Goal: Use online tool/utility: Use online tool/utility

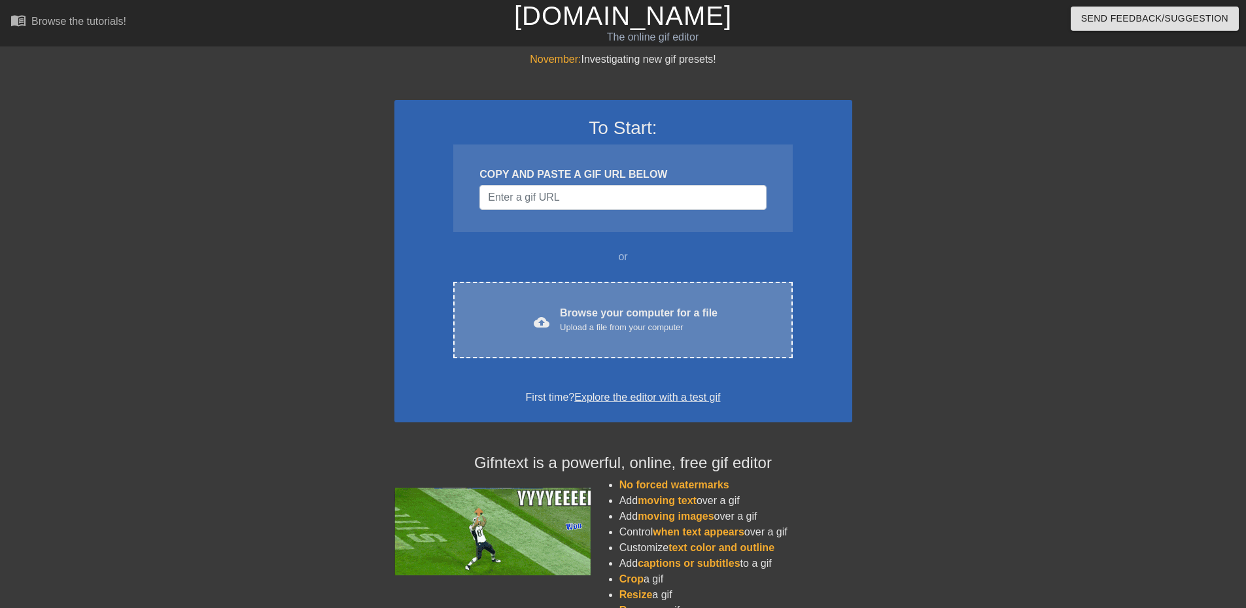
click at [620, 331] on div "Upload a file from your computer" at bounding box center [639, 327] width 158 height 13
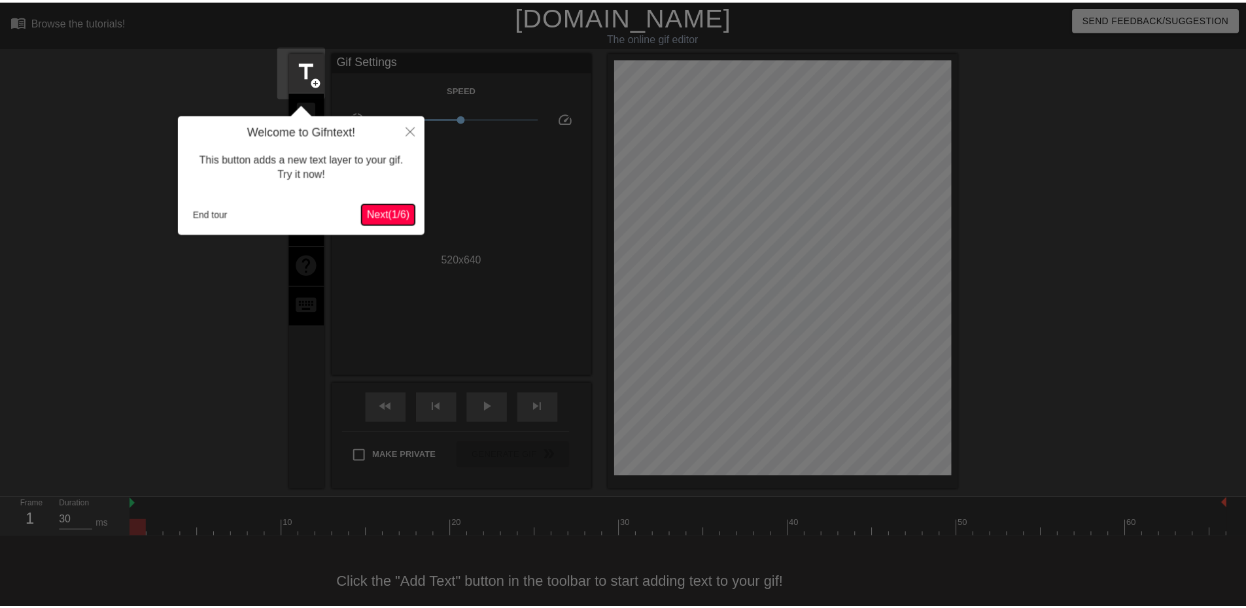
scroll to position [20, 0]
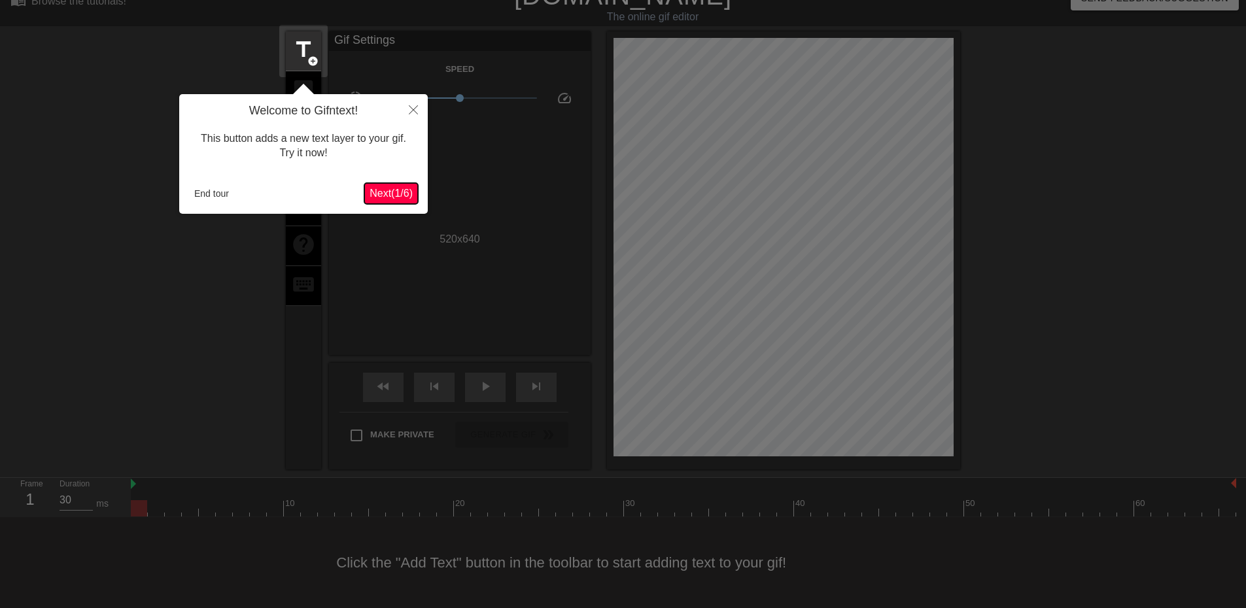
click at [396, 189] on span "Next ( 1 / 6 )" at bounding box center [391, 193] width 43 height 11
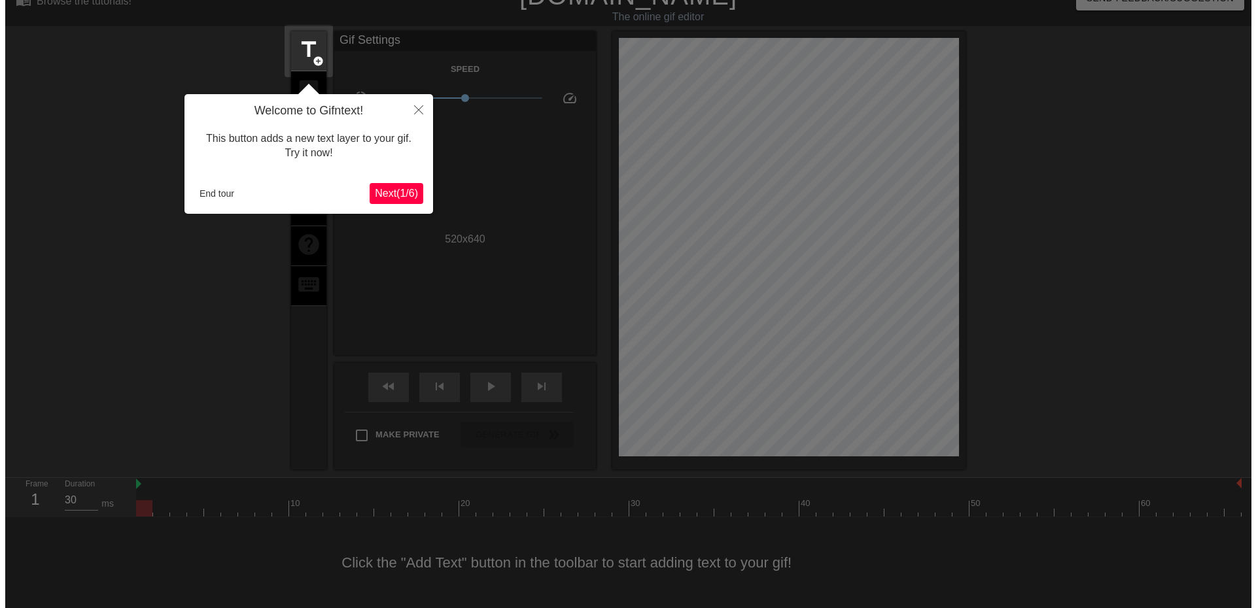
scroll to position [0, 0]
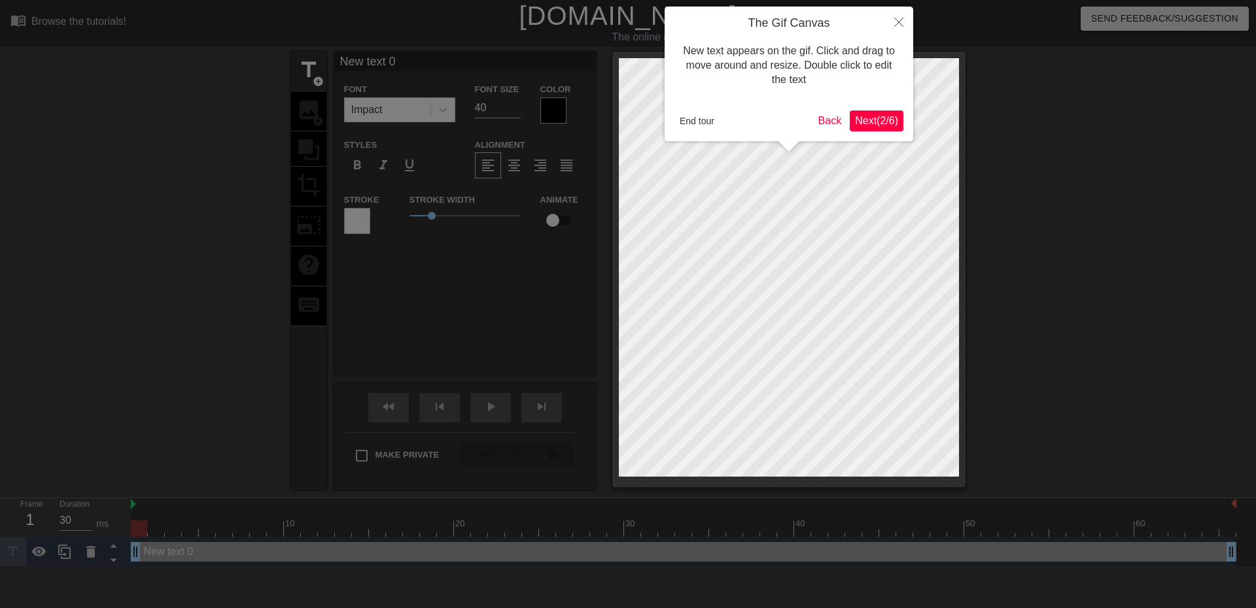
click at [861, 122] on span "Next ( 2 / 6 )" at bounding box center [876, 120] width 43 height 11
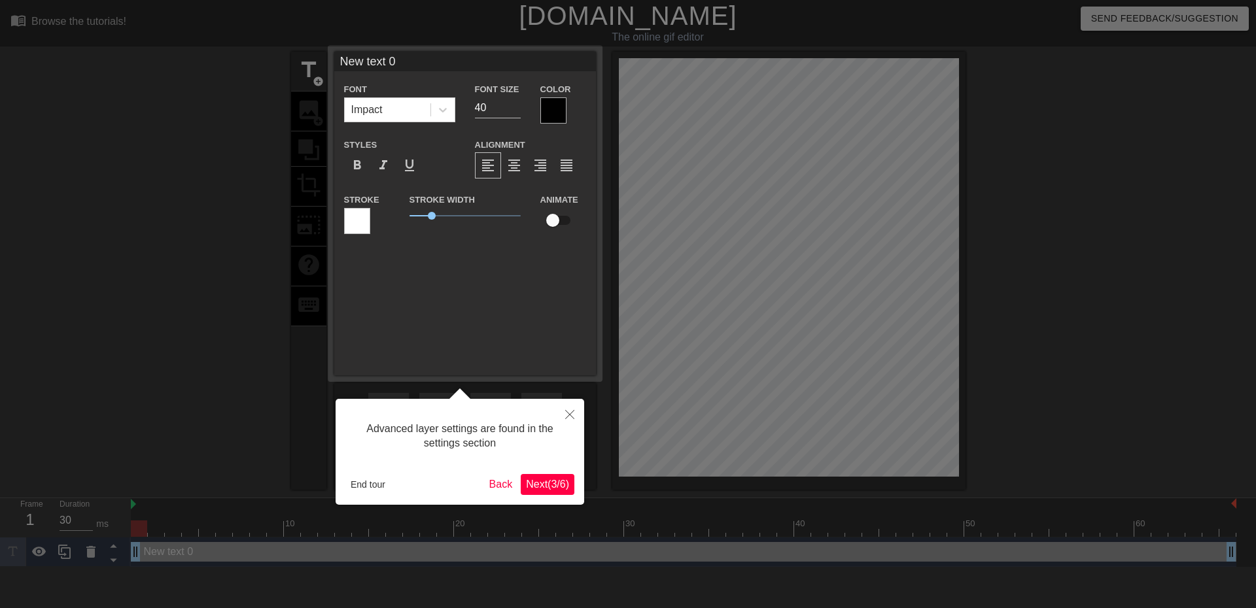
click at [572, 486] on button "Next ( 3 / 6 )" at bounding box center [548, 484] width 54 height 21
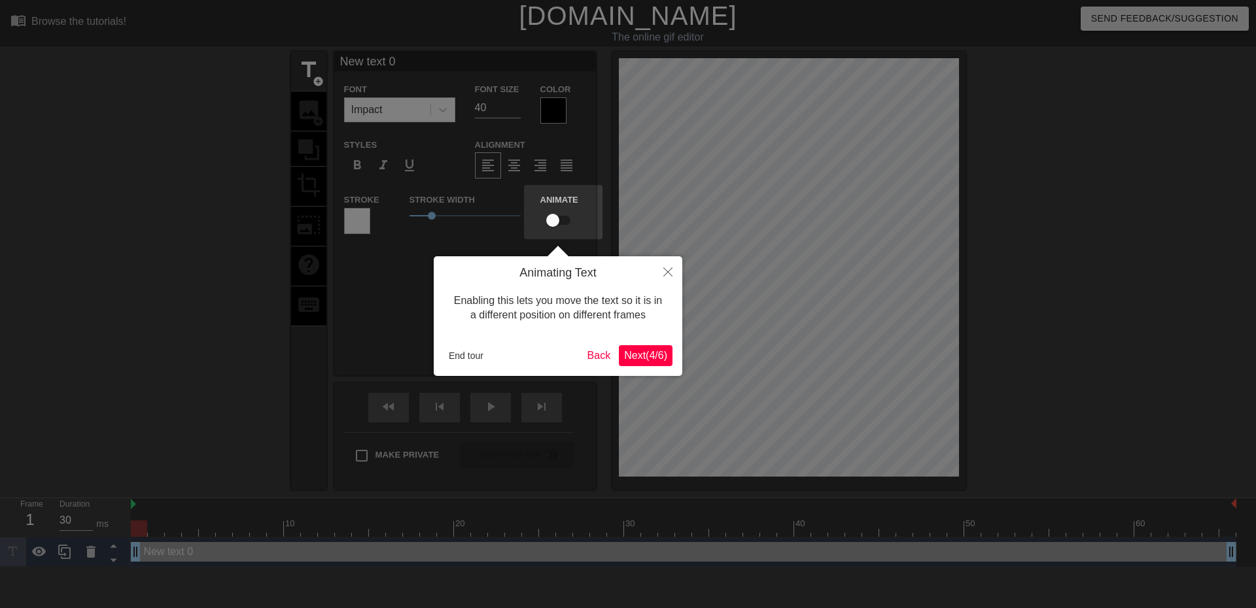
click at [648, 350] on span "Next ( 4 / 6 )" at bounding box center [645, 355] width 43 height 11
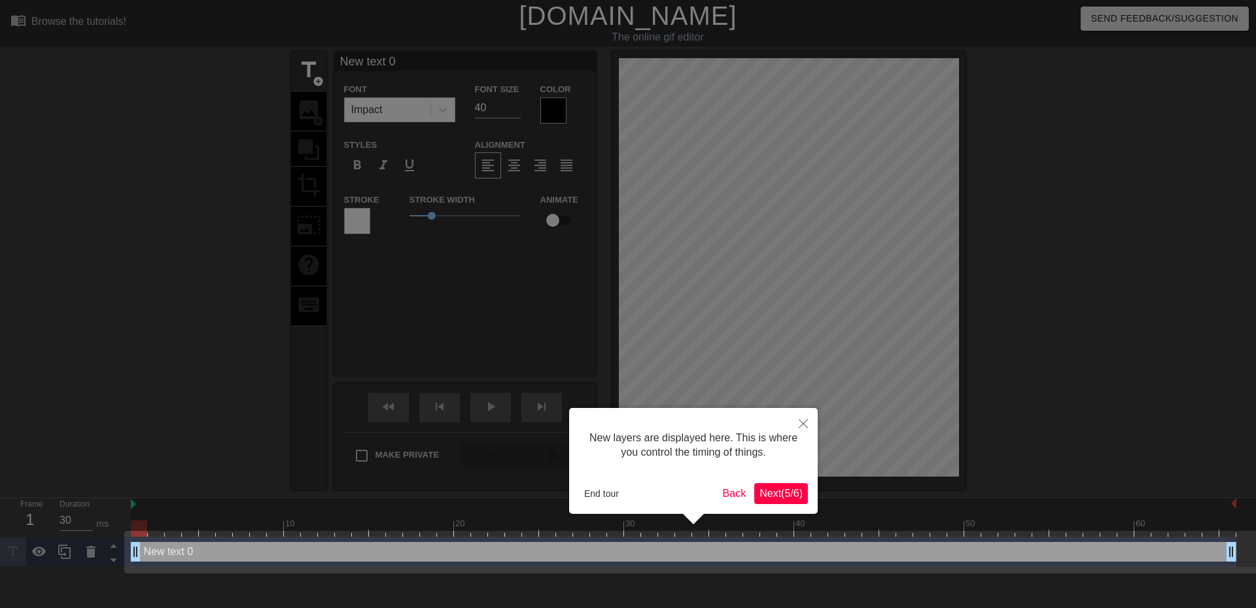
click at [765, 491] on span "Next ( 5 / 6 )" at bounding box center [780, 493] width 43 height 11
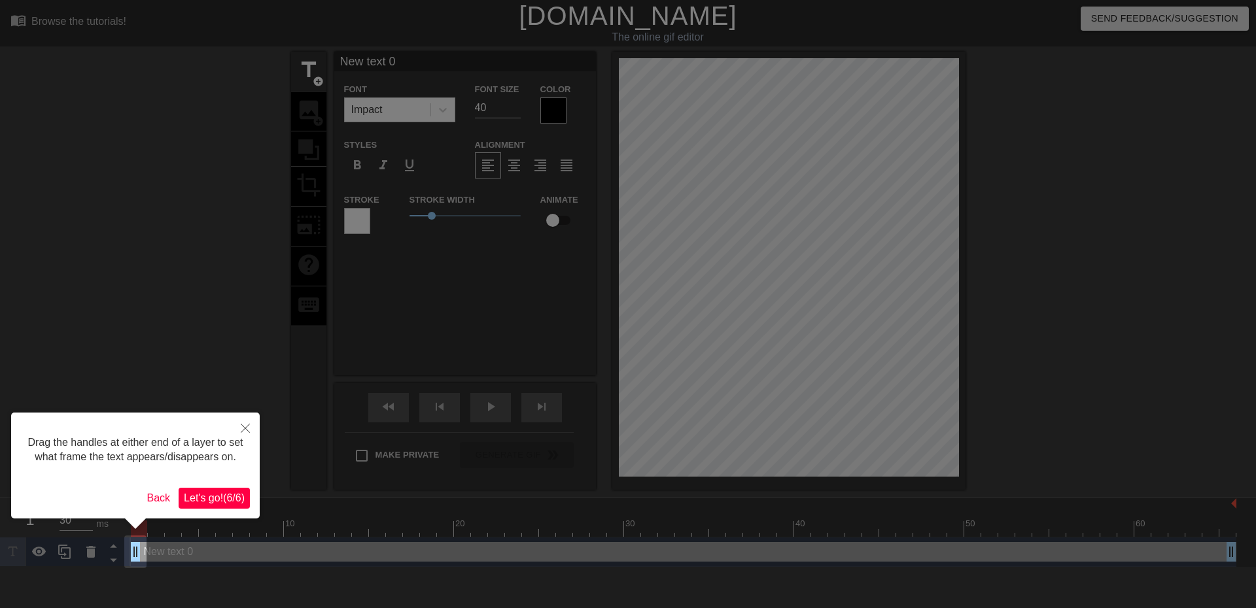
click at [209, 498] on span "Let's go! ( 6 / 6 )" at bounding box center [214, 498] width 61 height 11
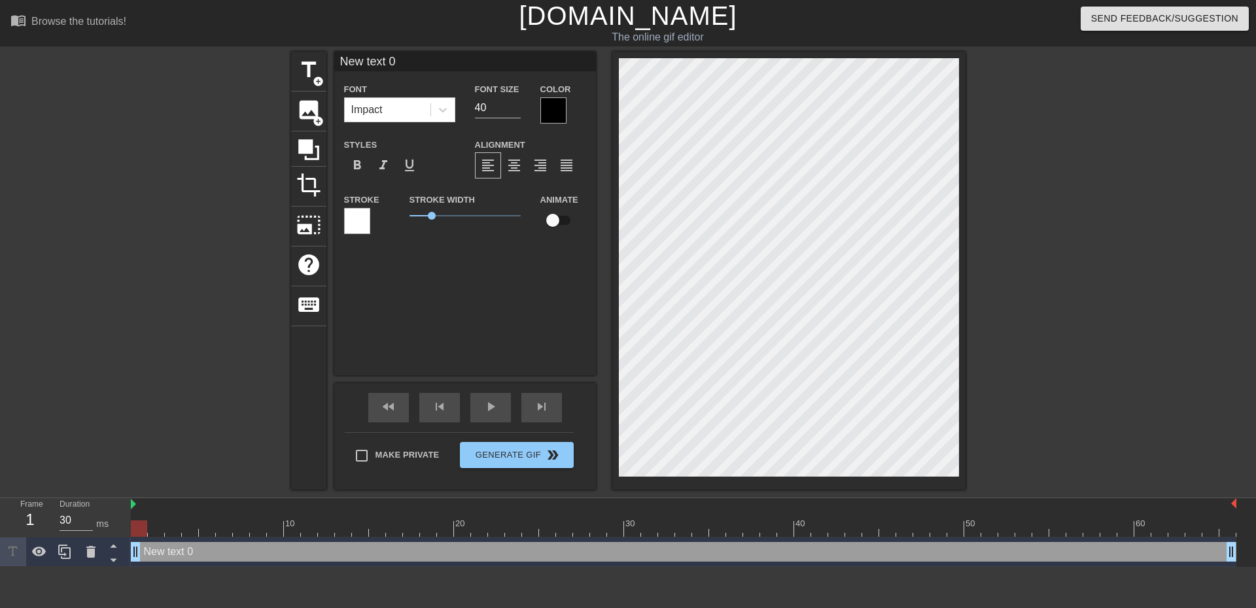
scroll to position [2, 3]
type input "New D 0"
type textarea "New D 0"
click at [420, 61] on input "New D 0" at bounding box center [465, 62] width 262 height 20
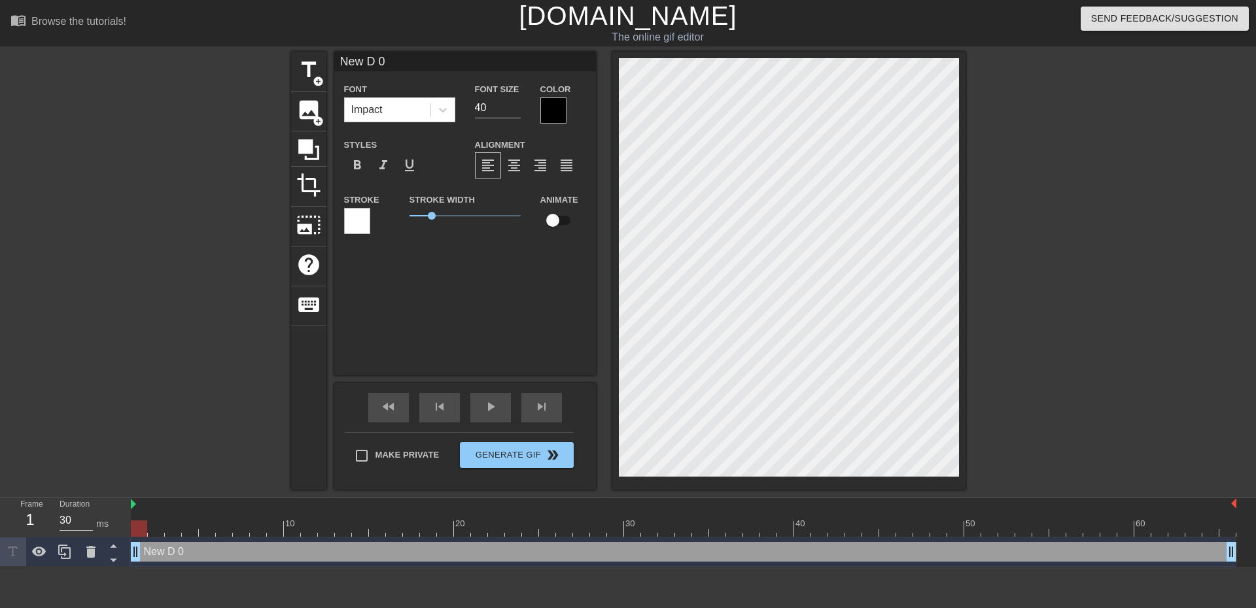
click at [420, 61] on input "New D 0" at bounding box center [465, 62] width 262 height 20
type input "007 First Light State of Play"
click at [498, 66] on input "007 First Light State of Play" at bounding box center [465, 62] width 262 height 20
click at [516, 103] on input "41" at bounding box center [498, 107] width 46 height 21
click at [516, 103] on input "42" at bounding box center [498, 107] width 46 height 21
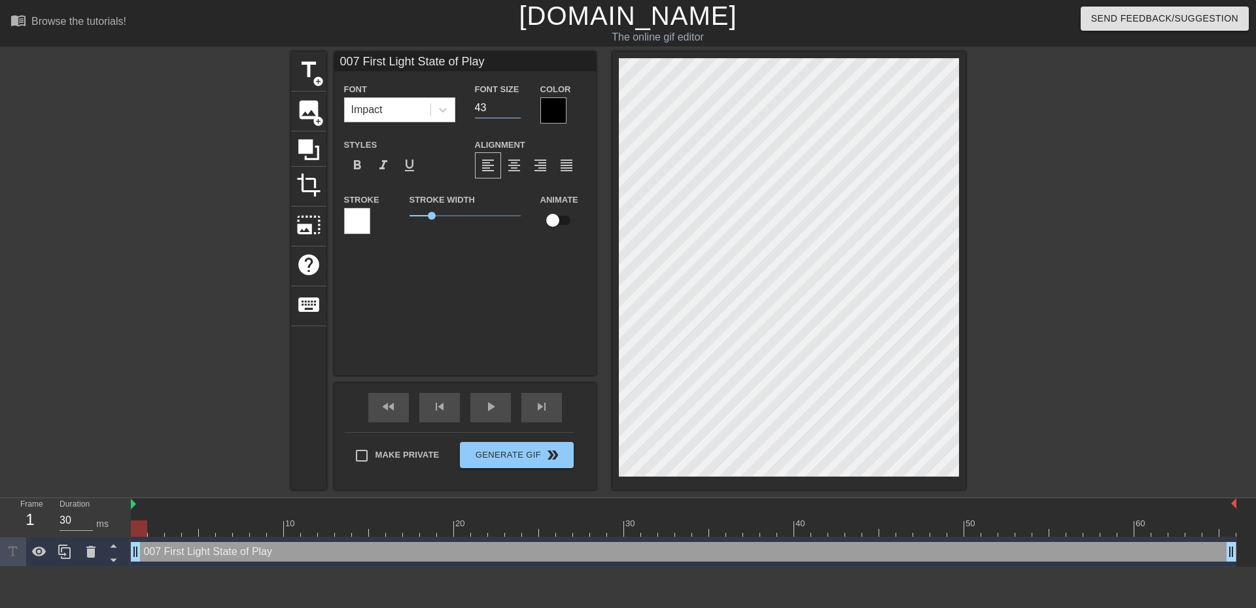
type input "43"
click at [516, 103] on input "43" at bounding box center [498, 107] width 46 height 21
click at [562, 108] on div at bounding box center [553, 110] width 26 height 26
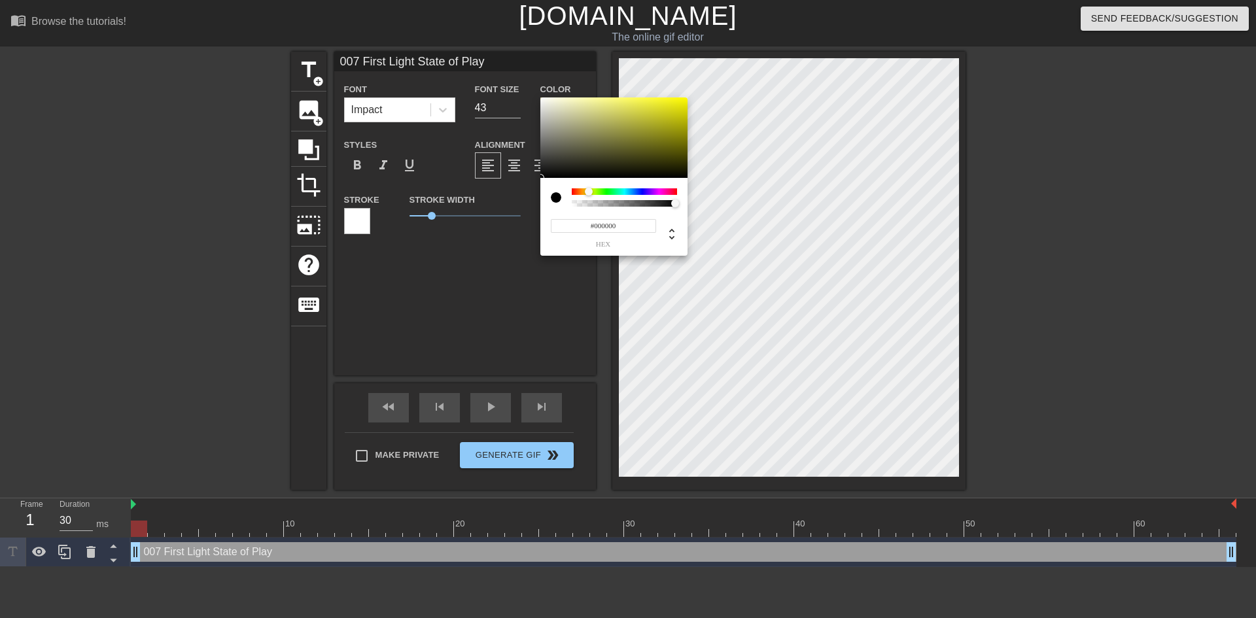
drag, startPoint x: 580, startPoint y: 192, endPoint x: 589, endPoint y: 190, distance: 9.3
click at [589, 190] on div at bounding box center [624, 191] width 105 height 7
type input "#F0F00D"
drag, startPoint x: 593, startPoint y: 136, endPoint x: 679, endPoint y: 102, distance: 92.2
click at [679, 102] on div at bounding box center [613, 137] width 147 height 81
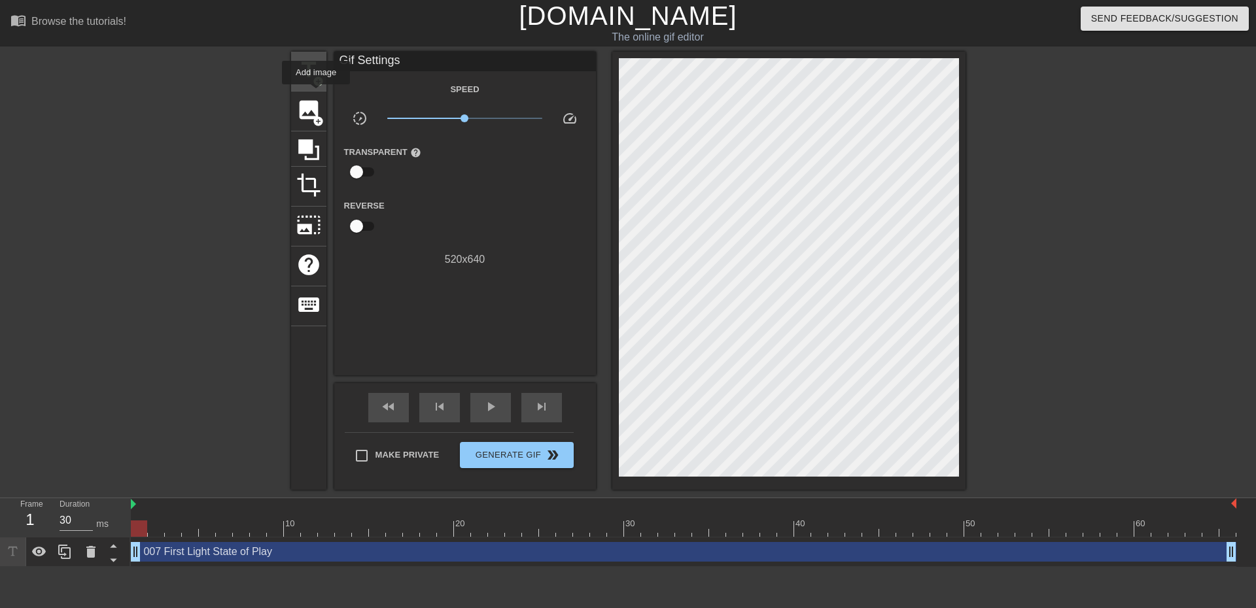
click at [311, 82] on span "title" at bounding box center [308, 70] width 25 height 25
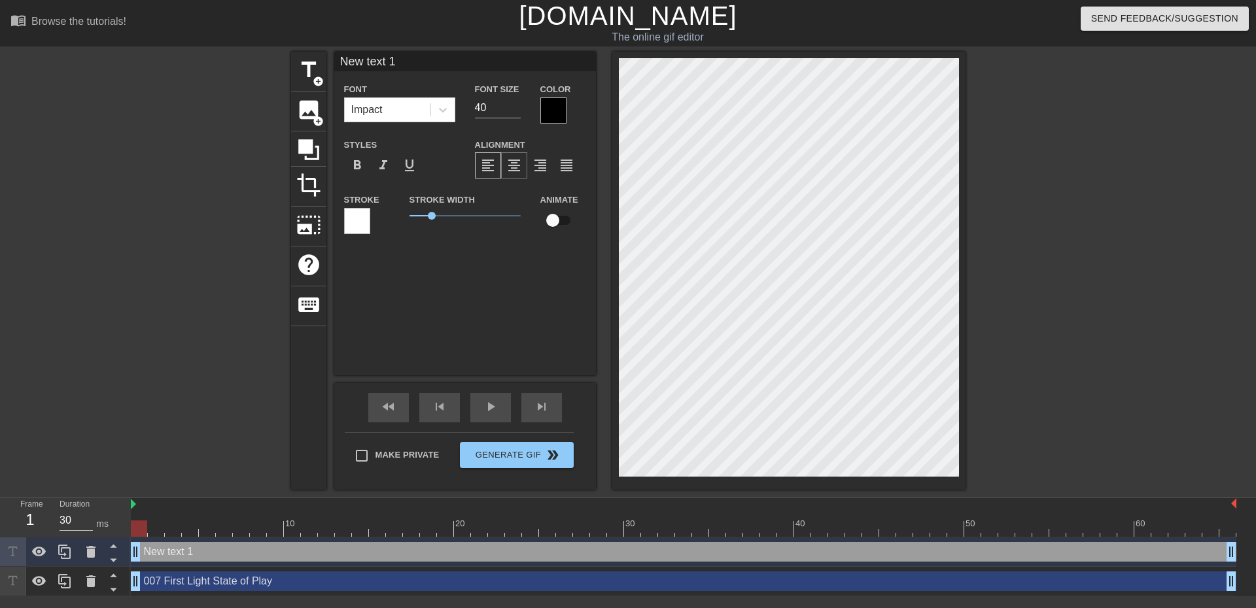
click at [514, 166] on span "format_align_center" at bounding box center [514, 166] width 16 height 16
click at [555, 110] on div at bounding box center [553, 110] width 26 height 26
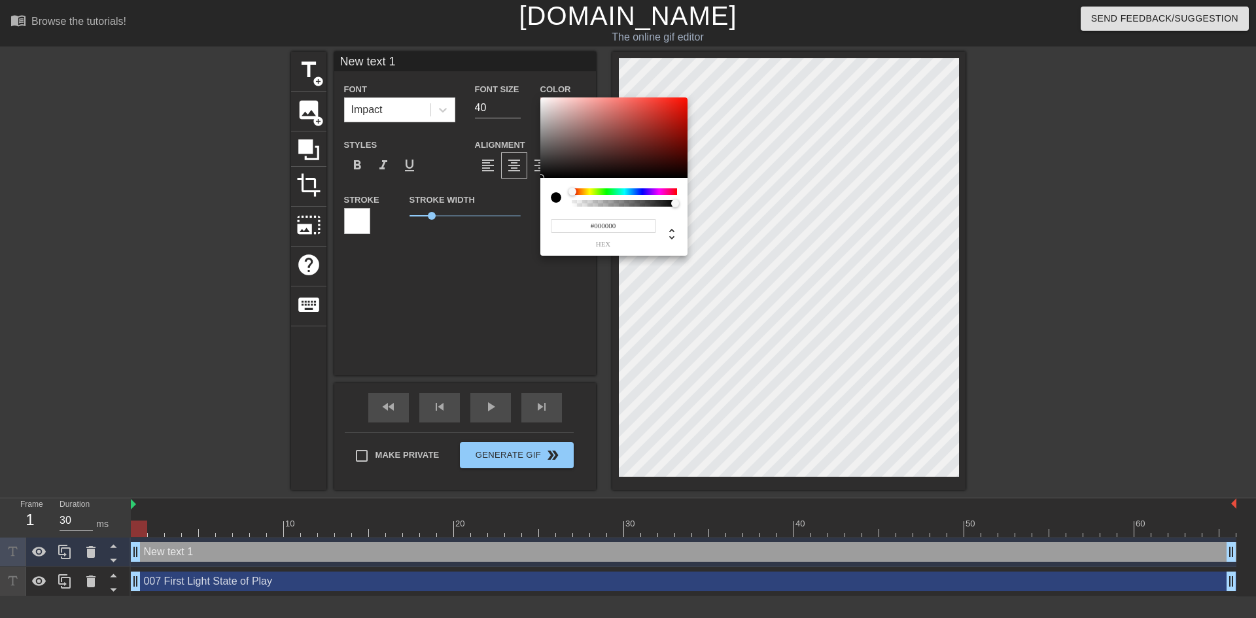
drag, startPoint x: 580, startPoint y: 190, endPoint x: 626, endPoint y: 199, distance: 47.3
click at [626, 199] on div at bounding box center [624, 197] width 105 height 18
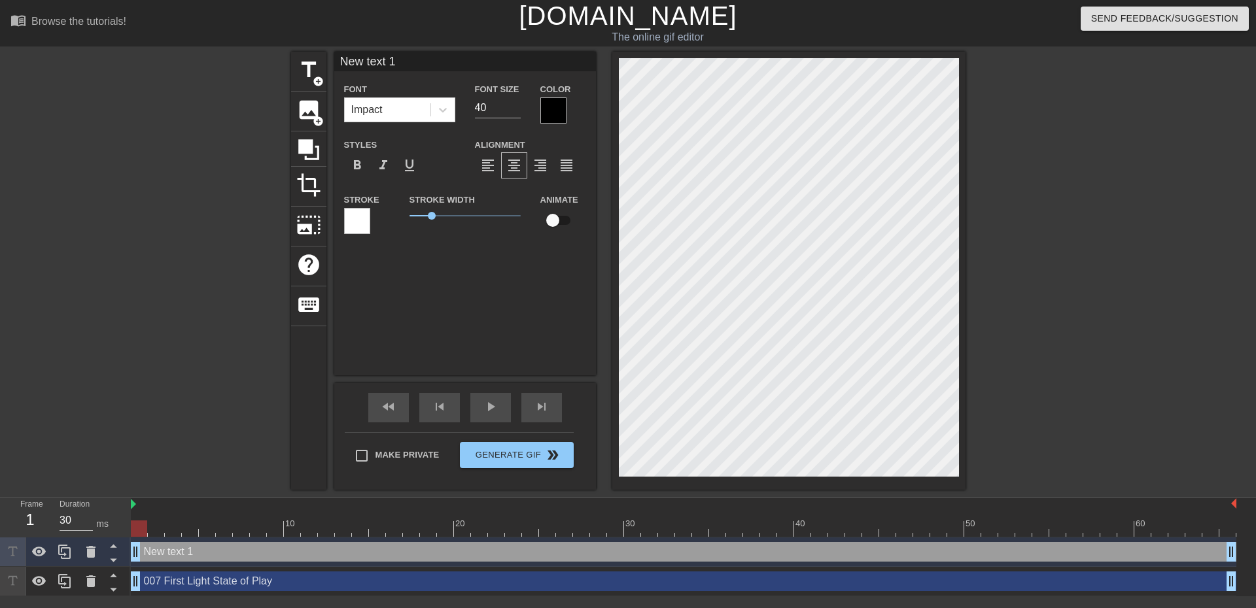
drag, startPoint x: 574, startPoint y: 298, endPoint x: 537, endPoint y: 288, distance: 37.9
click at [537, 288] on div "New text 1 Font Impact Font Size 40 Color Styles format_bold format_italic form…" at bounding box center [465, 214] width 262 height 324
type input "New 1"
type textarea "New 1"
type input "New 1"
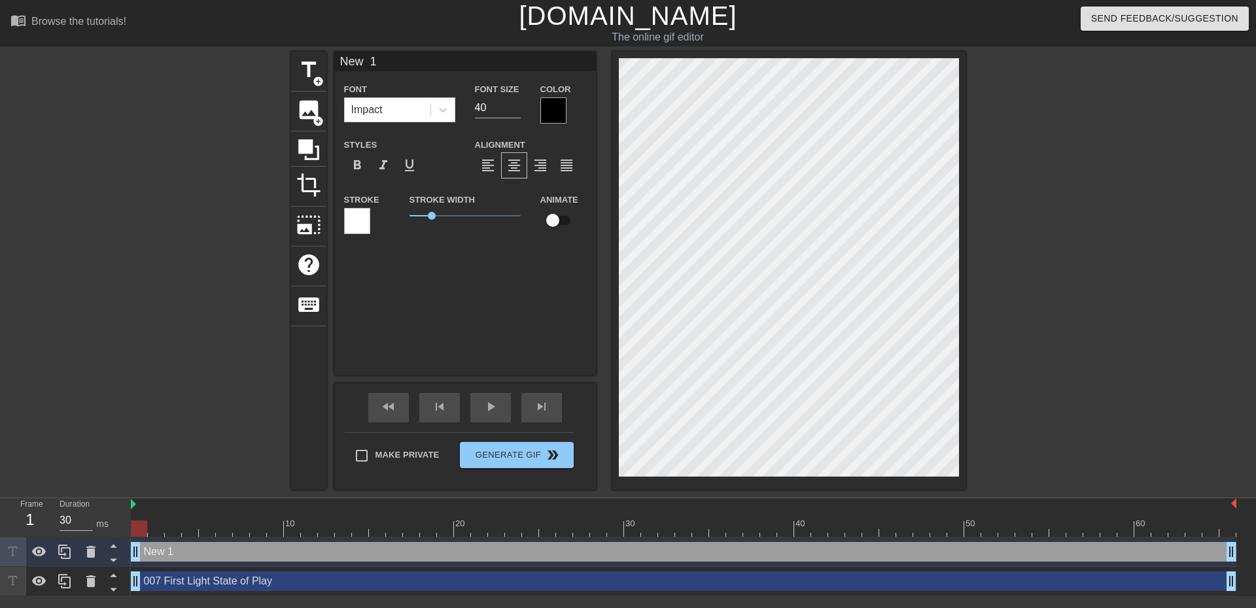
type textarea "New 1"
type input "Ne 1"
type textarea "Ne 1"
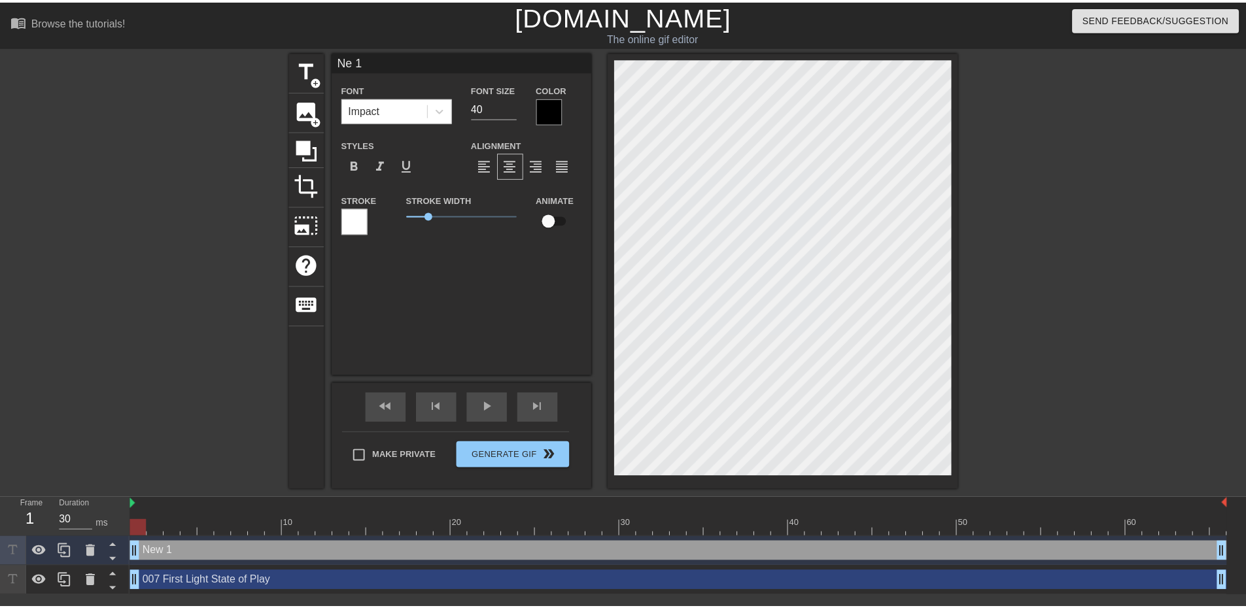
scroll to position [2, 2]
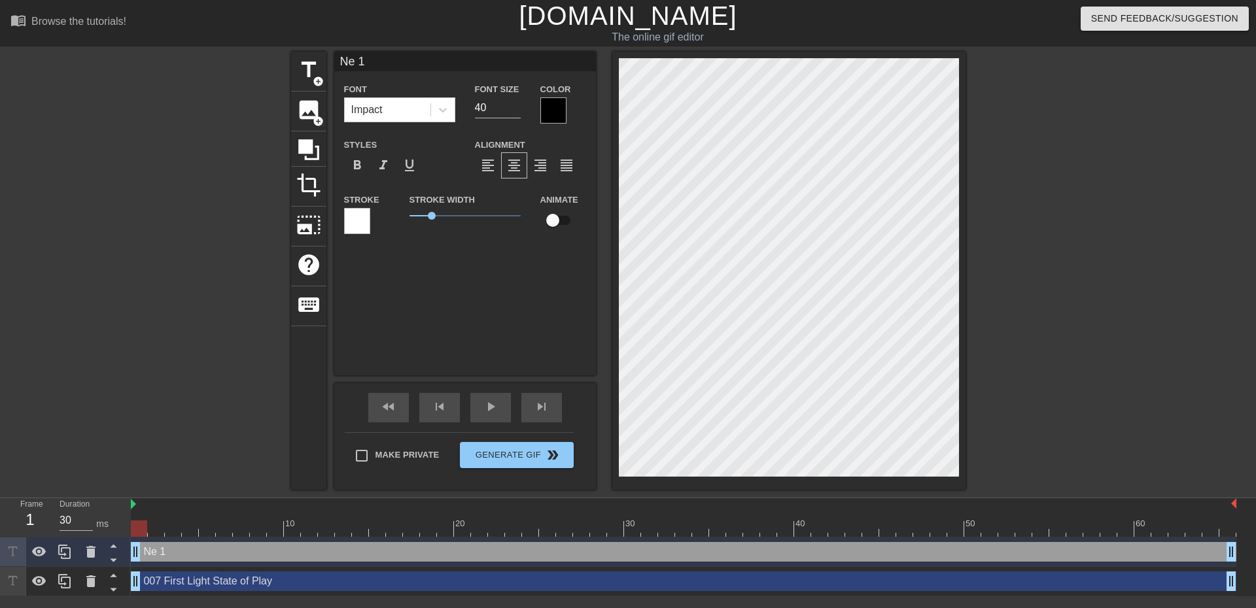
type input "Ne1"
type textarea "Ne1"
type input "Ne"
type textarea "Ne"
type input "N"
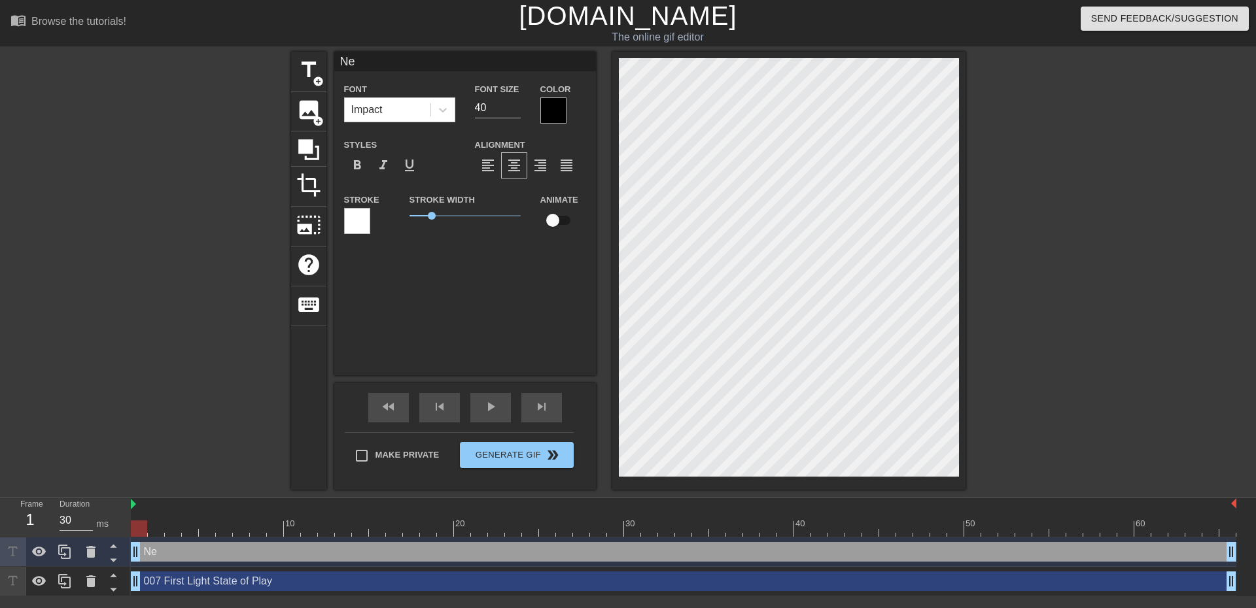
type textarea "N"
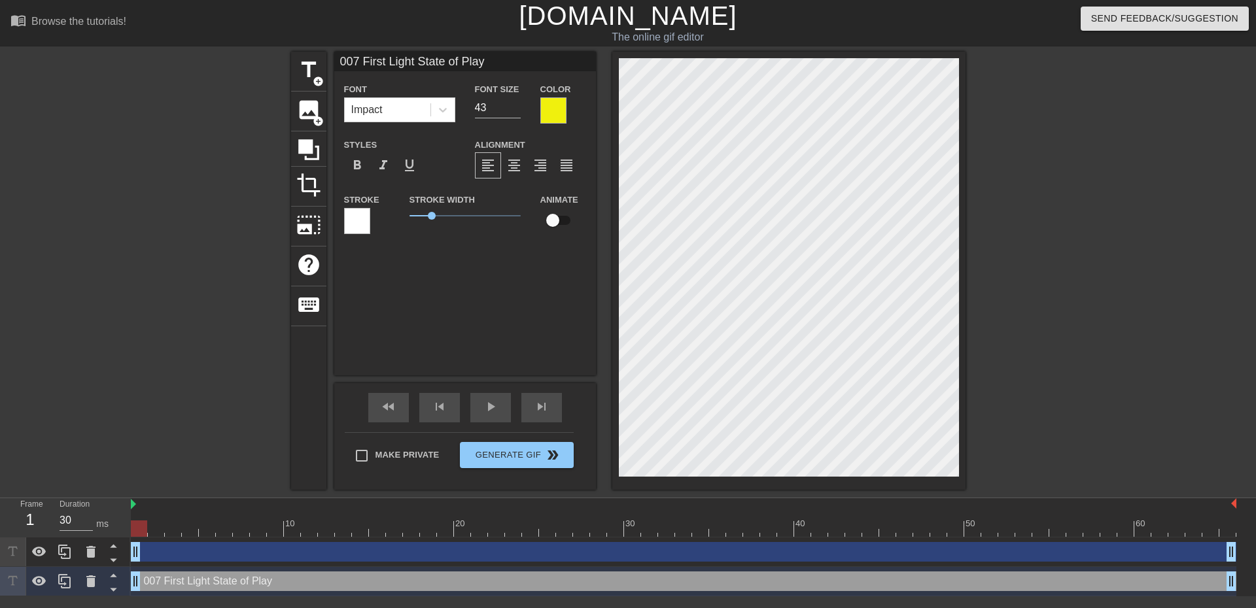
click at [376, 215] on div "Stroke" at bounding box center [367, 213] width 46 height 43
click at [369, 216] on div at bounding box center [357, 221] width 26 height 26
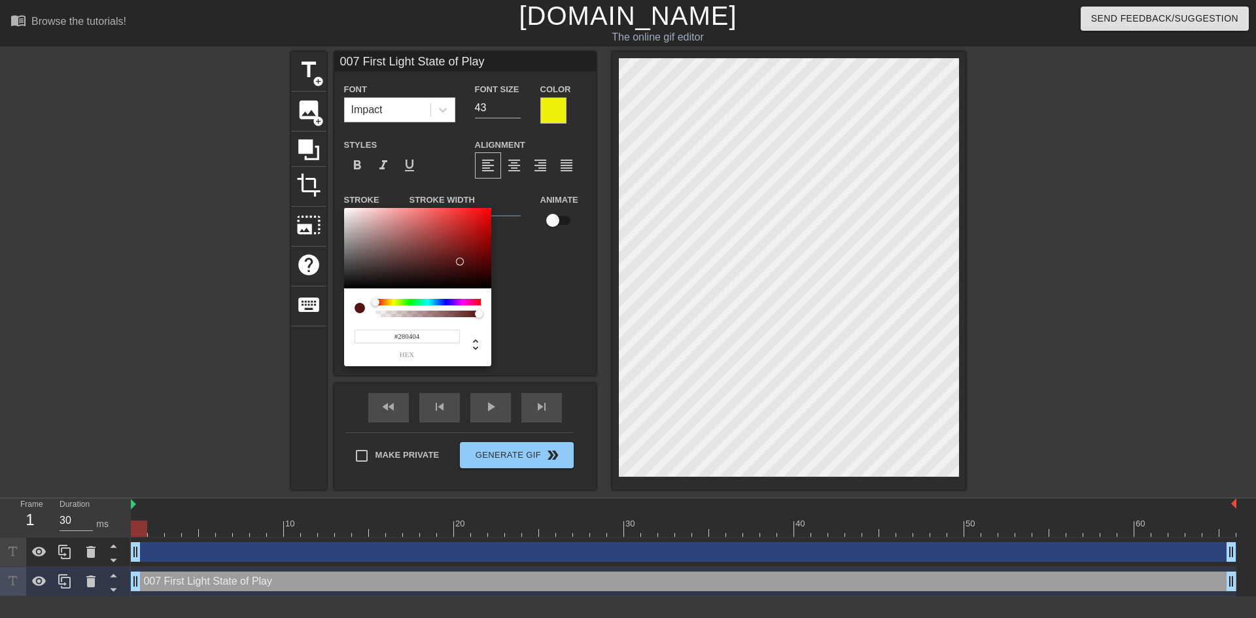
type input "#1D0202"
drag, startPoint x: 384, startPoint y: 251, endPoint x: 480, endPoint y: 279, distance: 100.2
click at [480, 279] on div at bounding box center [417, 248] width 147 height 81
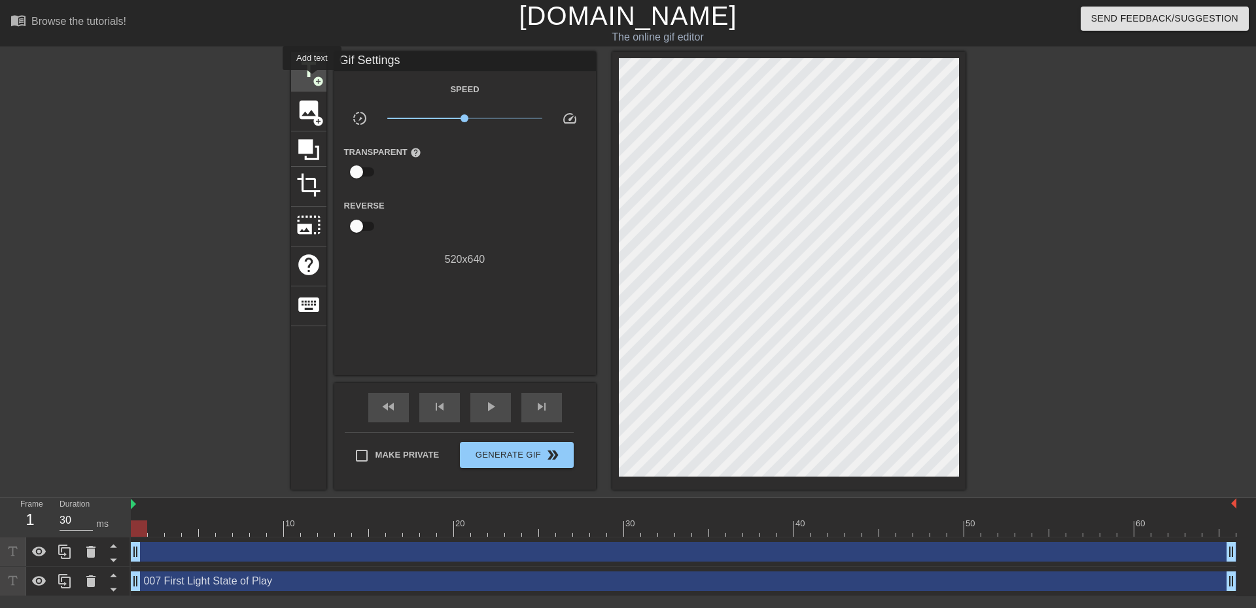
click at [313, 79] on span "add_circle" at bounding box center [318, 81] width 11 height 11
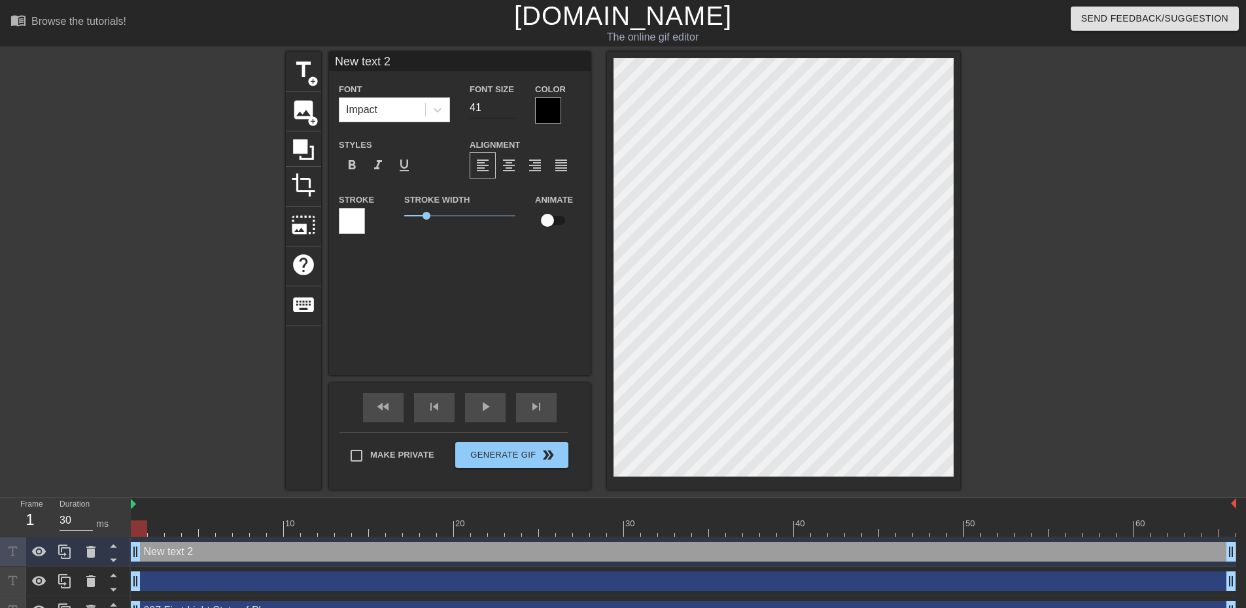
click at [510, 104] on input "41" at bounding box center [493, 107] width 46 height 21
click at [510, 104] on input "42" at bounding box center [493, 107] width 46 height 21
click at [510, 104] on input "43" at bounding box center [493, 107] width 46 height 21
click at [510, 104] on input "44" at bounding box center [493, 107] width 46 height 21
type input "45"
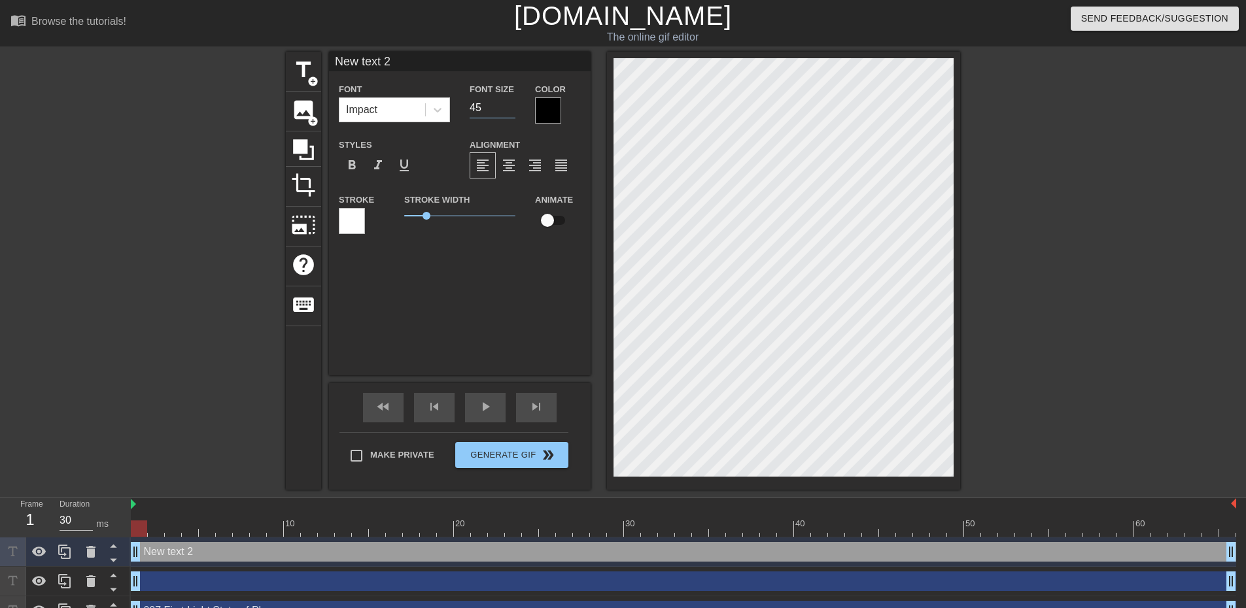
click at [510, 104] on input "45" at bounding box center [493, 107] width 46 height 21
type input "W"
type textarea "W"
type input "WA"
type textarea "WA"
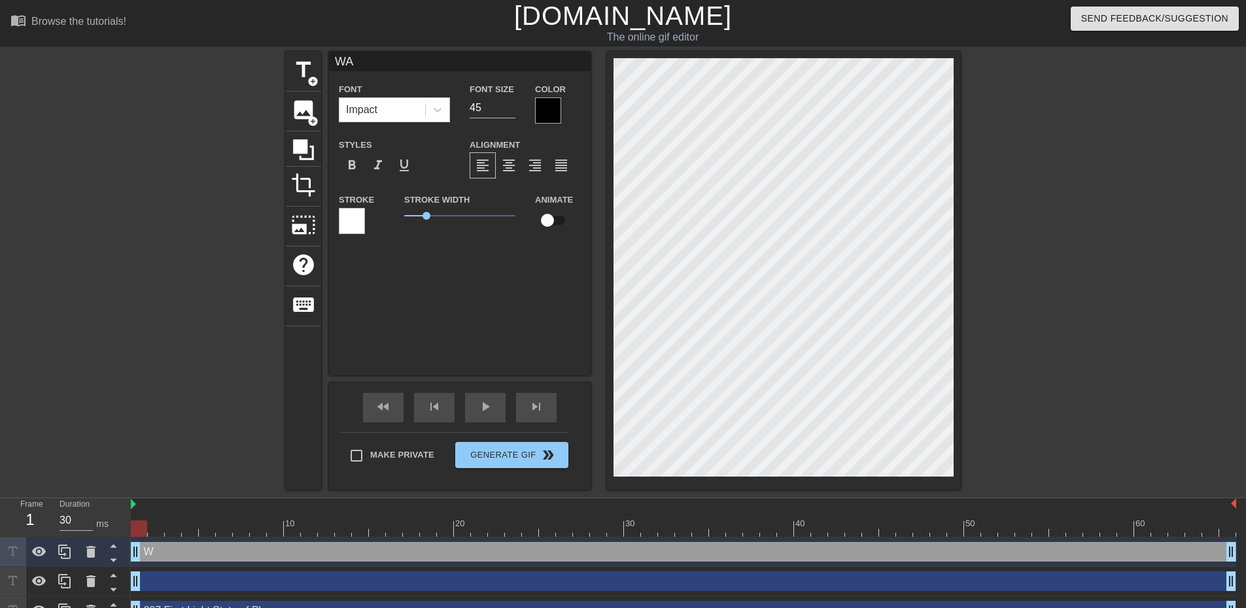
type input "WAS"
type textarea "WAS"
type input "WAS"
type textarea "WAS P"
type input "WAS PE"
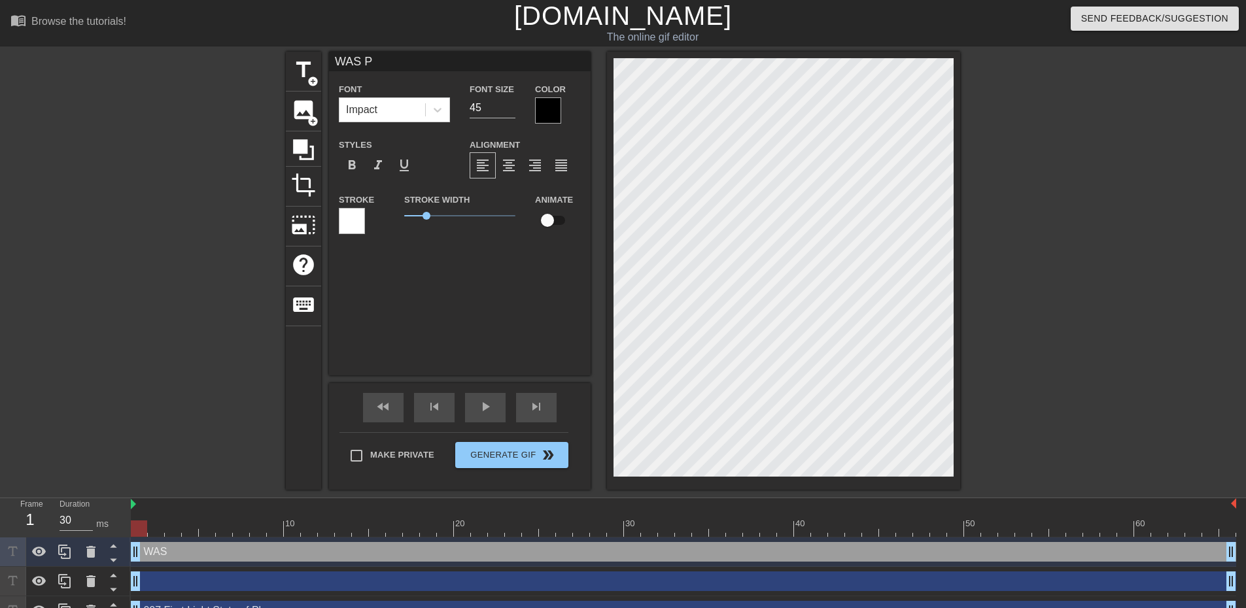
type textarea "WAS PE"
type input "WAS PEA"
type textarea "WAS PEAK"
type input "WAS PEAK"
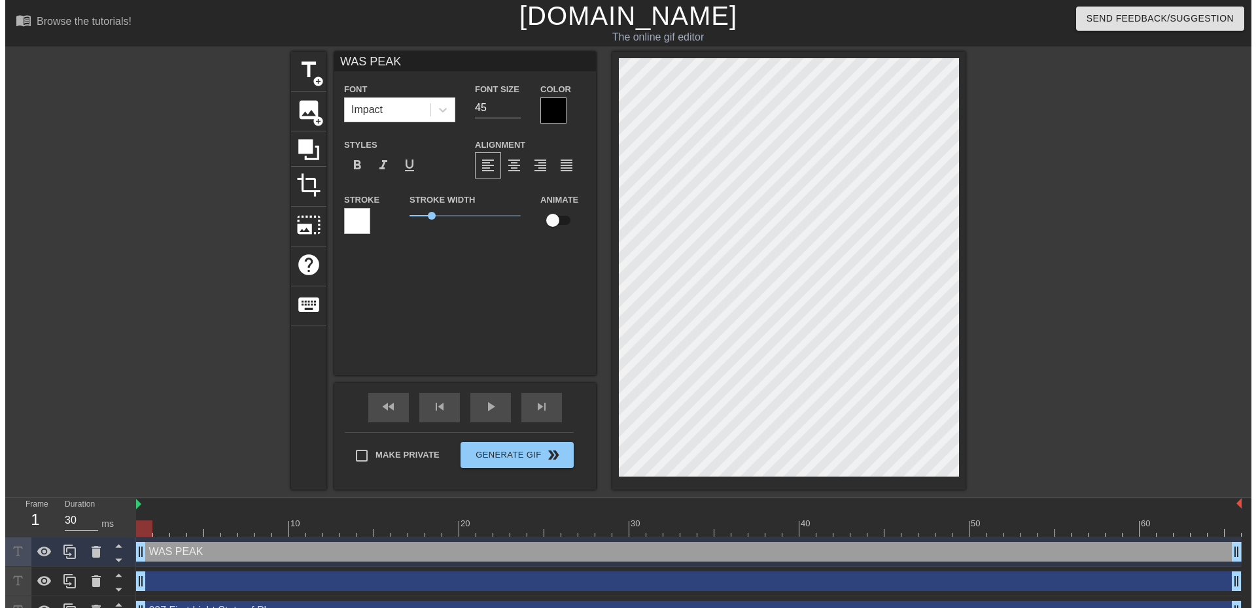
scroll to position [2, 3]
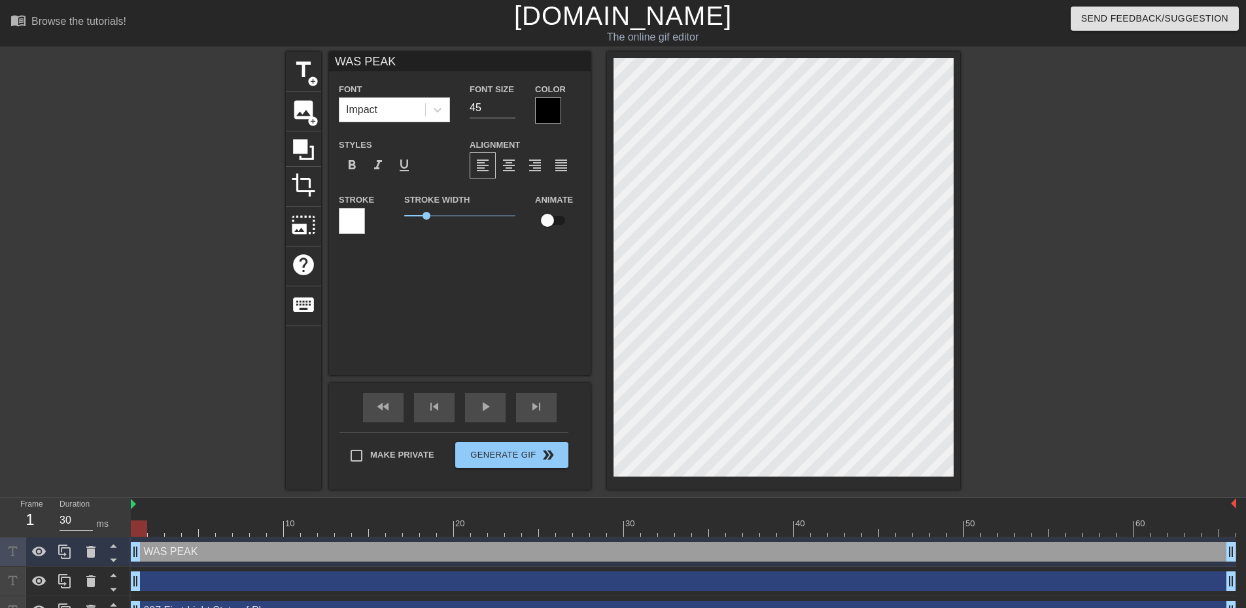
type textarea "WAS PEAK"
type input "007 First Light State of Play"
type input "43"
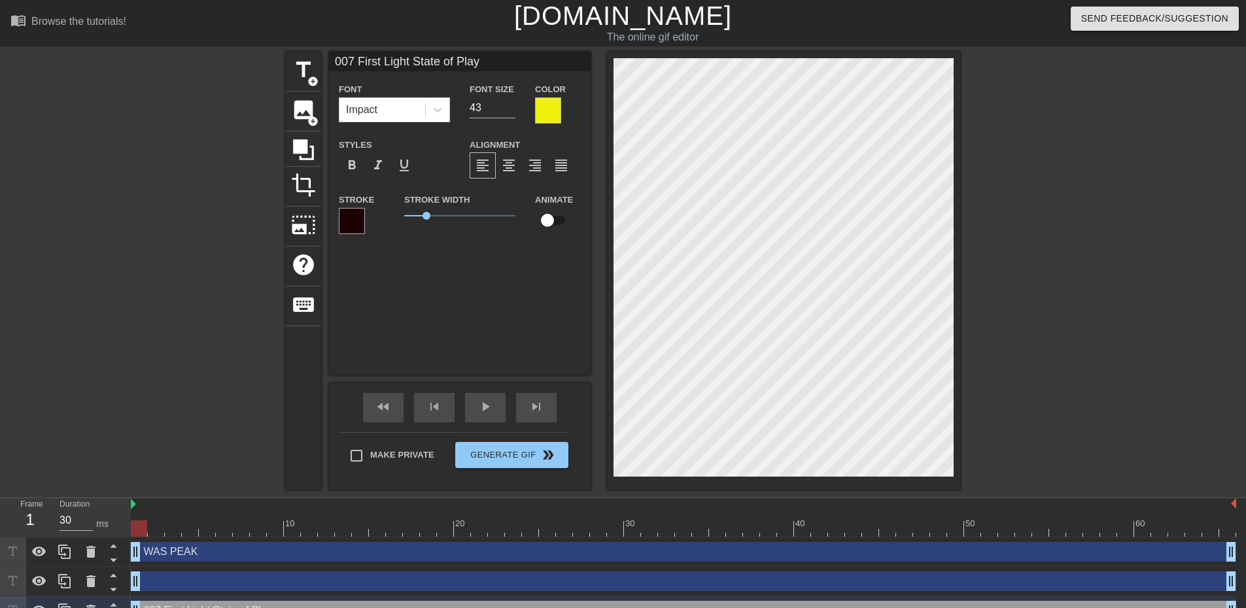
drag, startPoint x: 587, startPoint y: 116, endPoint x: 559, endPoint y: 114, distance: 28.8
click at [559, 114] on div at bounding box center [548, 110] width 26 height 26
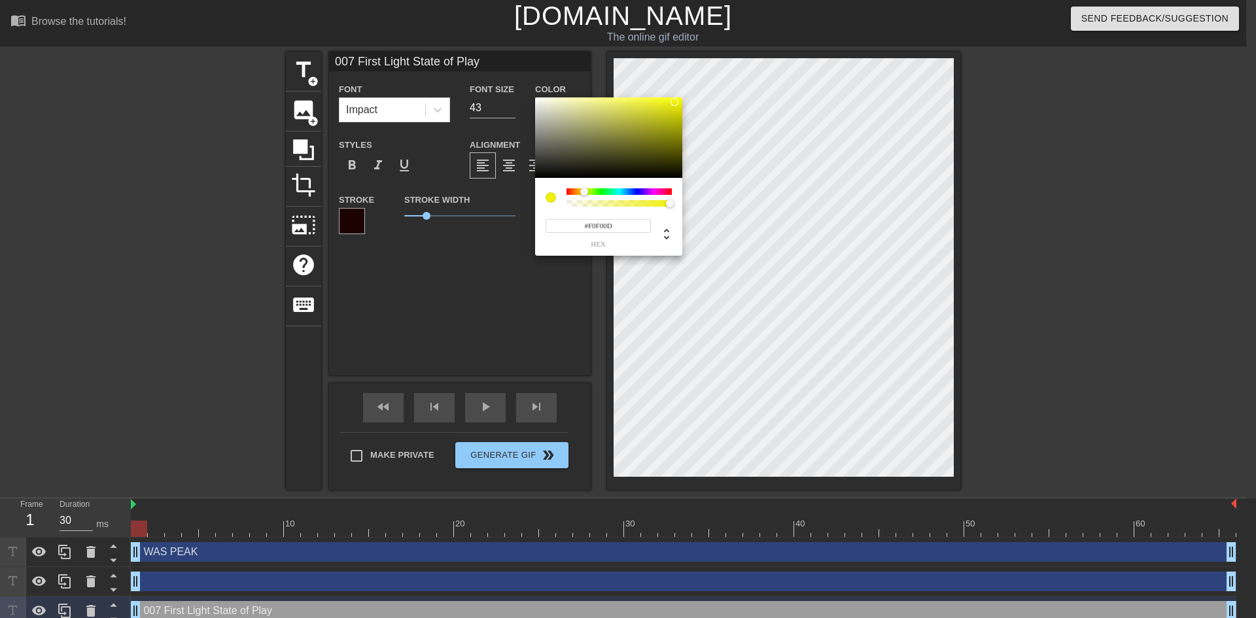
click at [615, 230] on input "#F0F00D" at bounding box center [598, 226] width 105 height 14
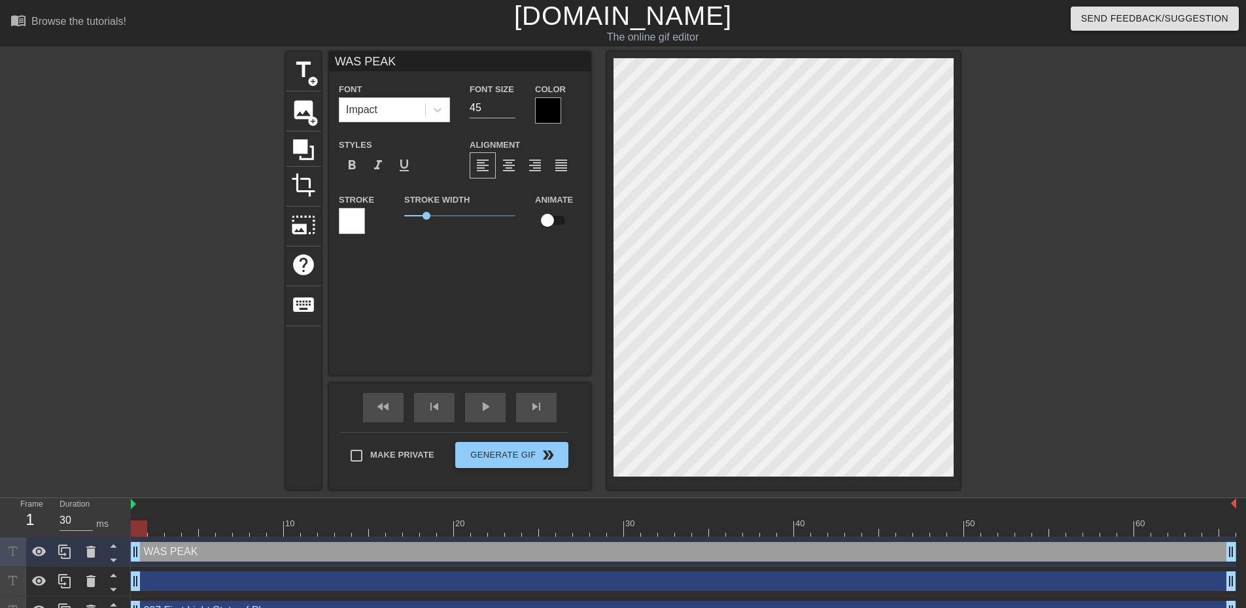
click at [551, 110] on div at bounding box center [548, 110] width 26 height 26
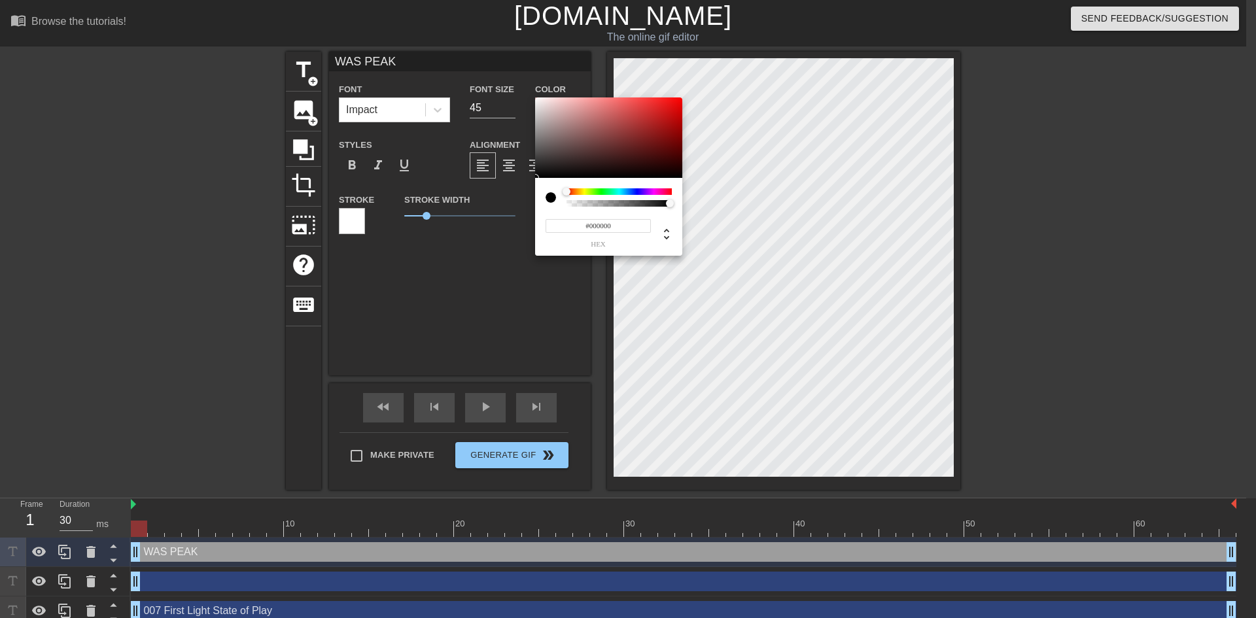
click at [623, 221] on input "#000000" at bounding box center [598, 226] width 105 height 14
paste input "F0F00D"
type input "#F0F00D"
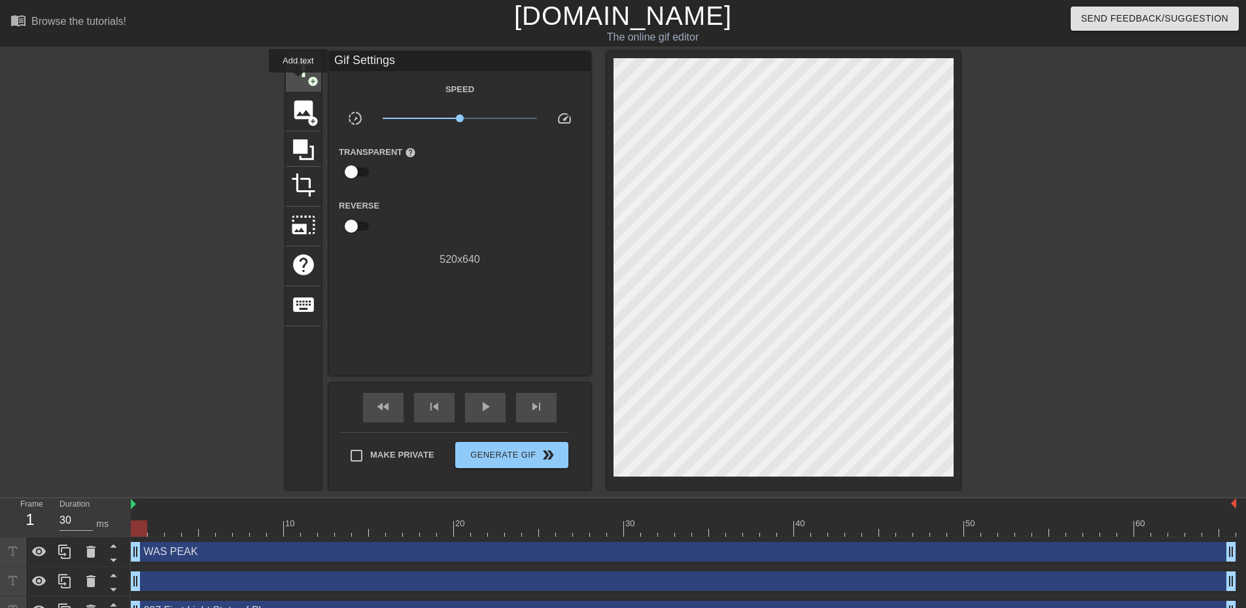
click at [300, 78] on span "title" at bounding box center [303, 70] width 25 height 25
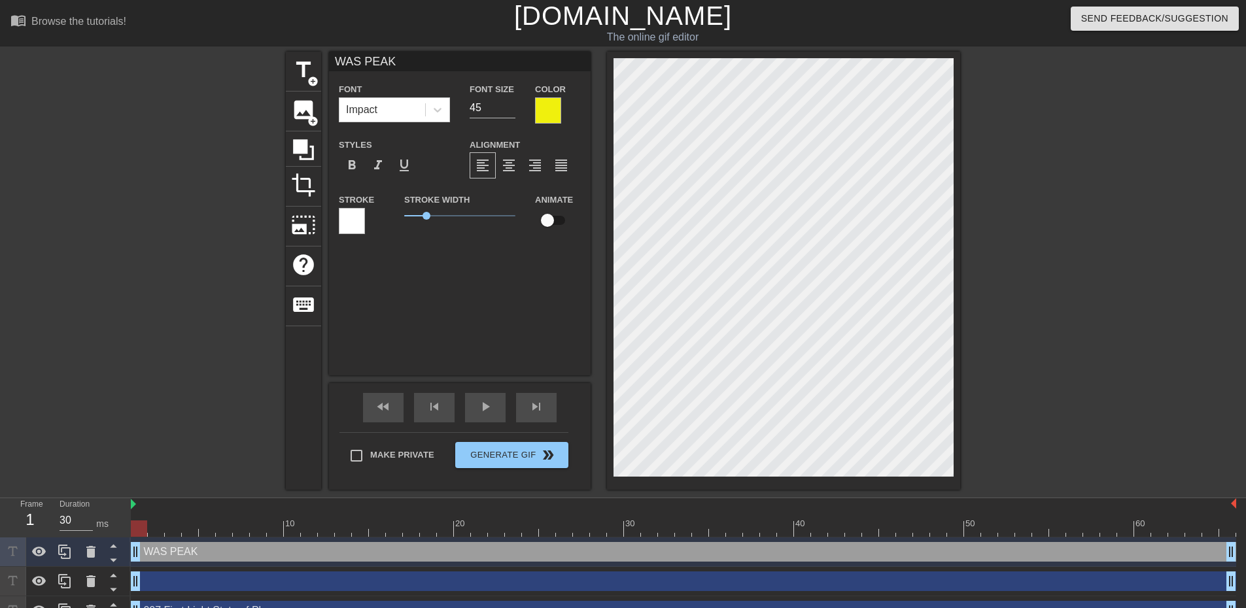
click at [351, 218] on div at bounding box center [352, 221] width 26 height 26
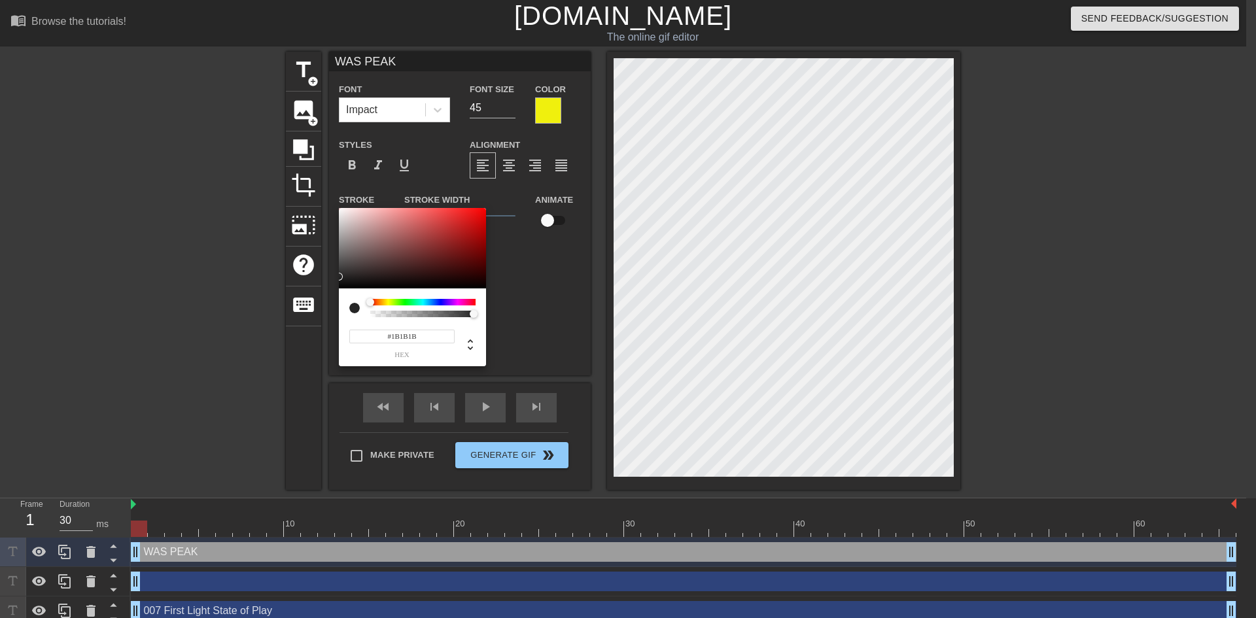
type input "#0D0D0D"
drag, startPoint x: 382, startPoint y: 257, endPoint x: 337, endPoint y: 285, distance: 52.8
click at [337, 285] on div "#0D0D0D hex" at bounding box center [628, 309] width 1256 height 618
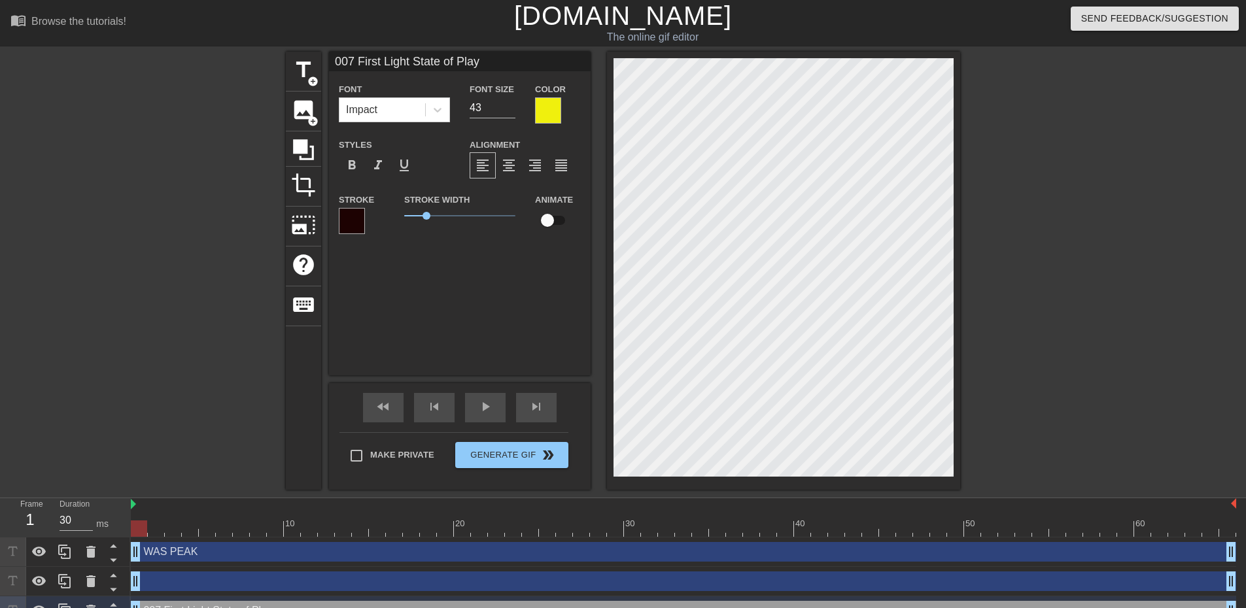
type input "WAS PEAK"
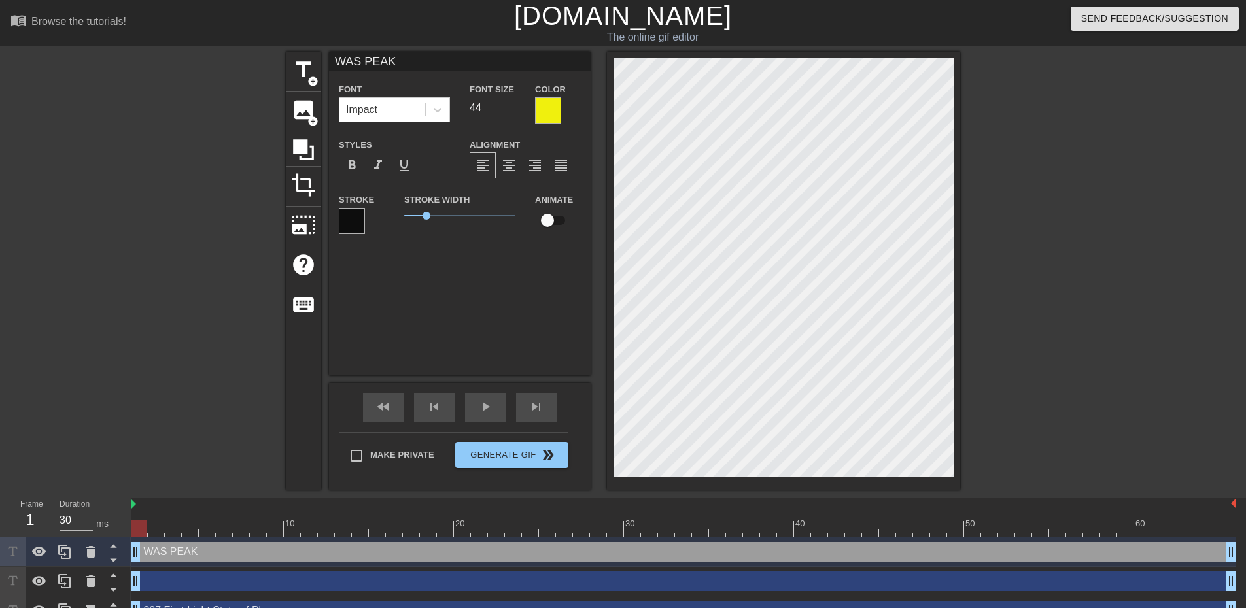
click at [512, 111] on input "44" at bounding box center [493, 107] width 46 height 21
type input "43"
click at [512, 111] on input "43" at bounding box center [493, 107] width 46 height 21
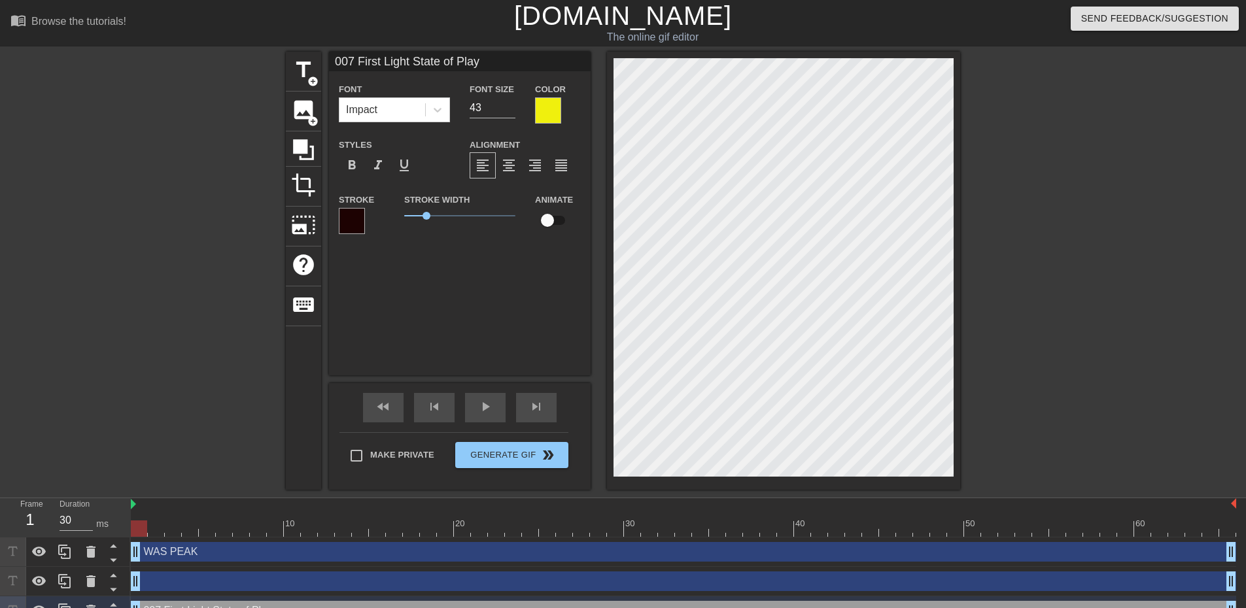
click at [351, 222] on div at bounding box center [352, 221] width 26 height 26
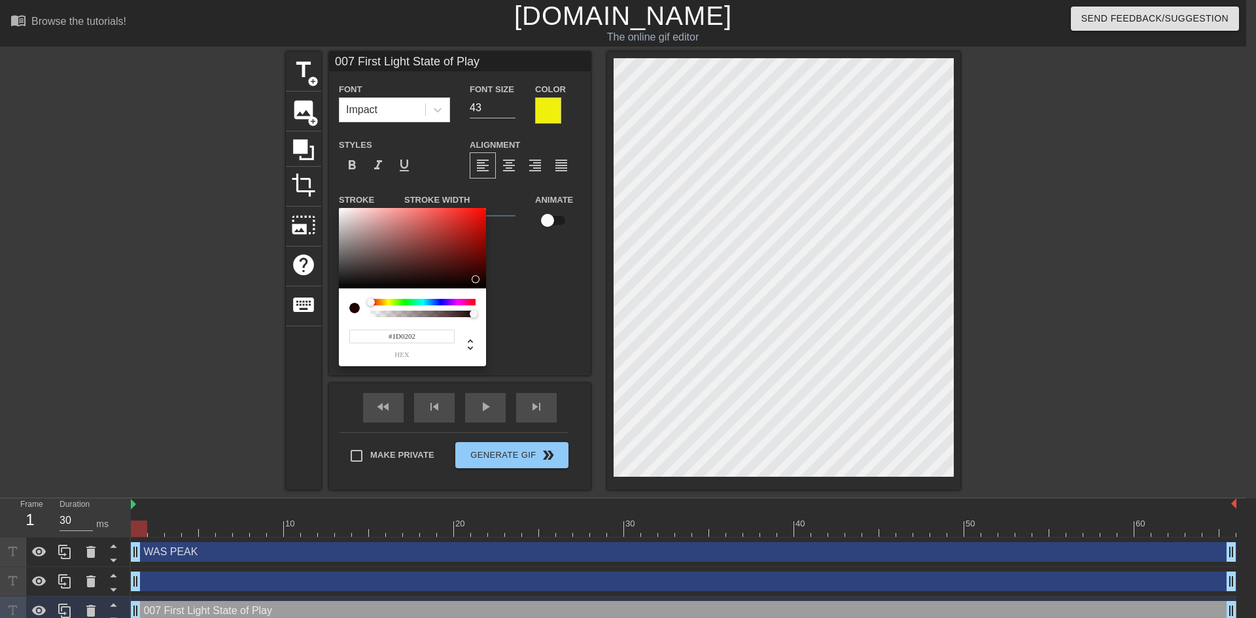
drag, startPoint x: 372, startPoint y: 305, endPoint x: 362, endPoint y: 304, distance: 9.2
click at [362, 304] on div at bounding box center [412, 308] width 126 height 18
type input "#000000"
drag, startPoint x: 480, startPoint y: 273, endPoint x: 351, endPoint y: 290, distance: 130.0
click at [351, 290] on div "#000000 hex" at bounding box center [412, 287] width 147 height 159
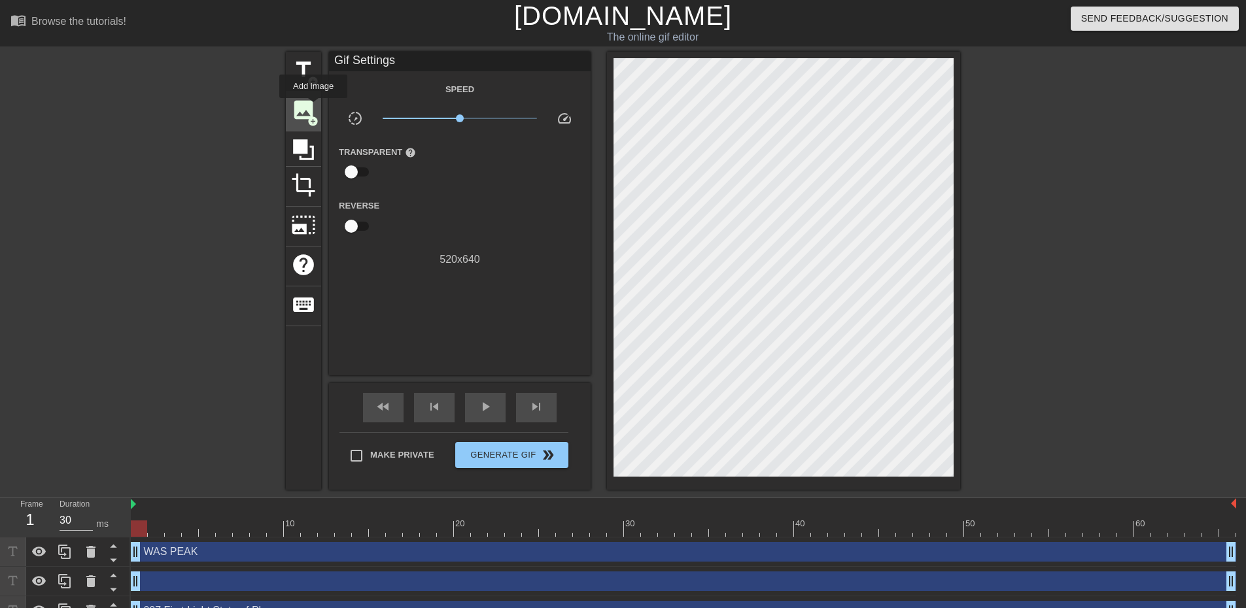
click at [313, 107] on span "image" at bounding box center [303, 109] width 25 height 25
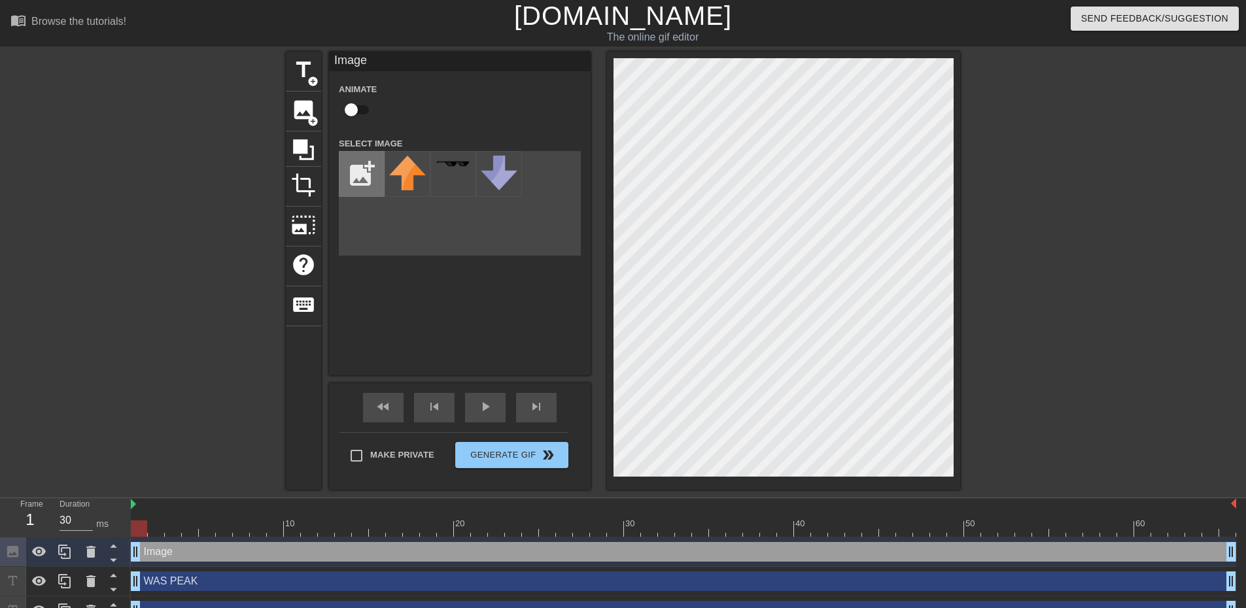
click at [358, 175] on input "file" at bounding box center [361, 174] width 44 height 44
type input "C:\fakepath\cobra.png"
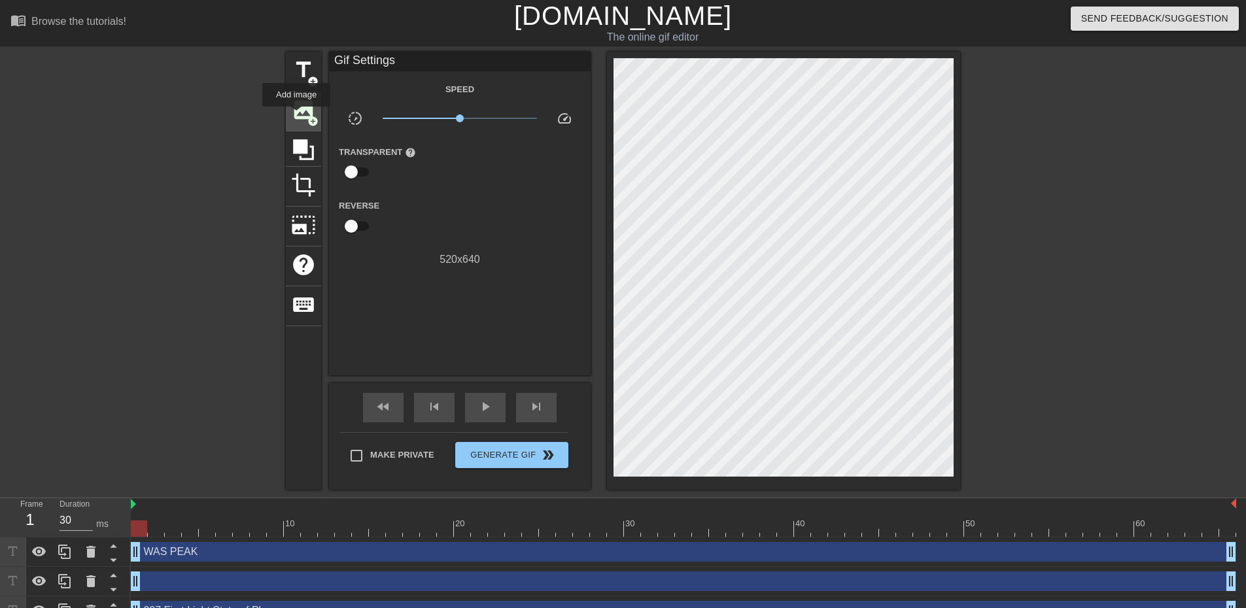
click at [298, 116] on span "image" at bounding box center [303, 109] width 25 height 25
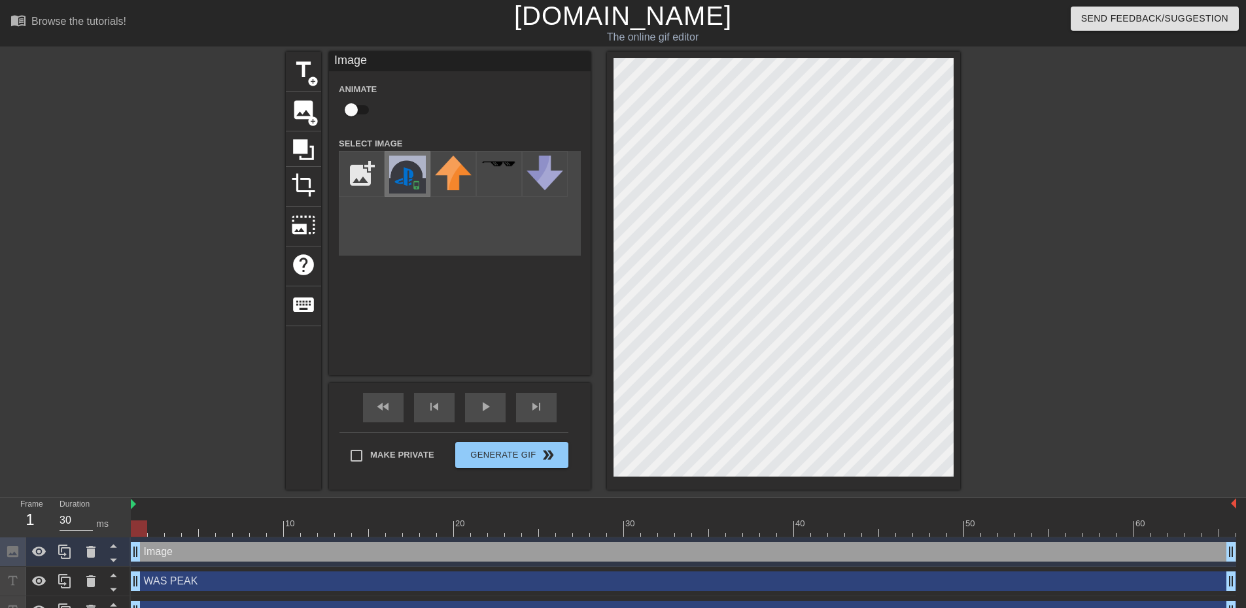
click at [412, 175] on img at bounding box center [407, 175] width 37 height 38
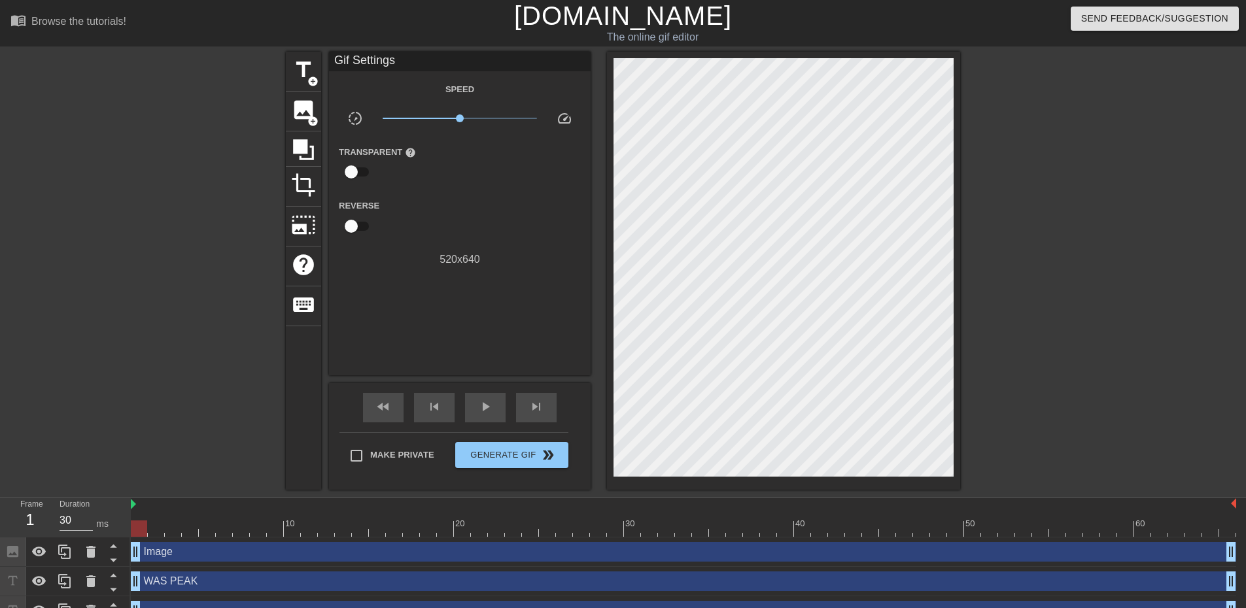
click at [1126, 260] on div at bounding box center [1074, 248] width 196 height 392
click at [510, 450] on span "Generate Gif double_arrow" at bounding box center [512, 455] width 103 height 16
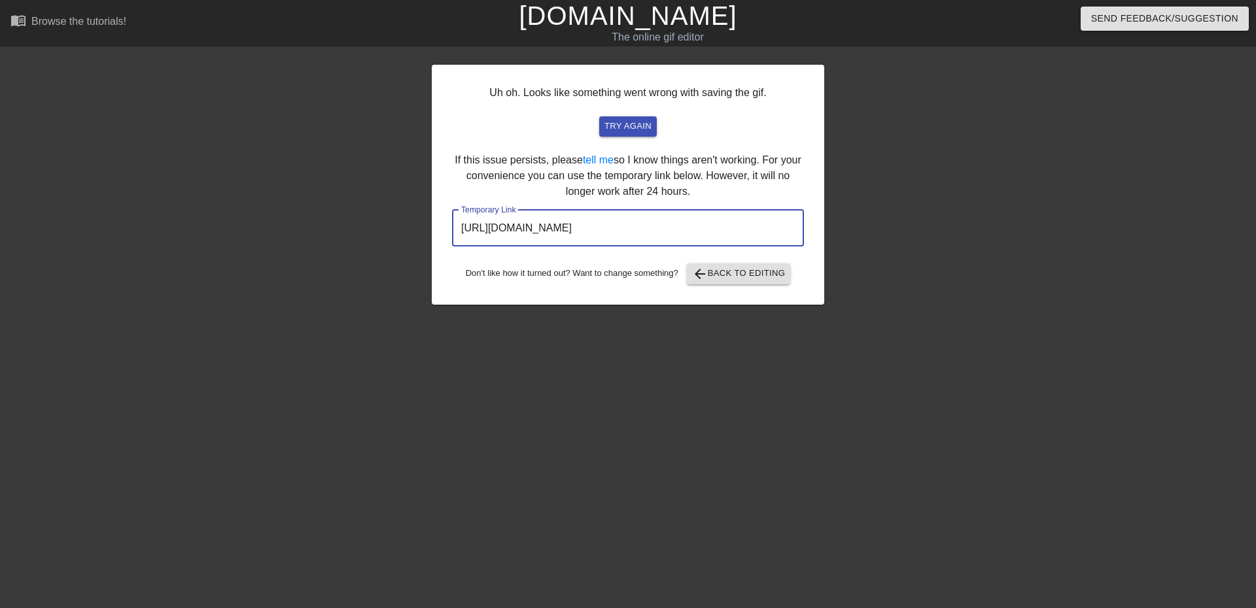
click at [679, 216] on input "[URL][DOMAIN_NAME]" at bounding box center [628, 228] width 352 height 37
